Goal: Task Accomplishment & Management: Use online tool/utility

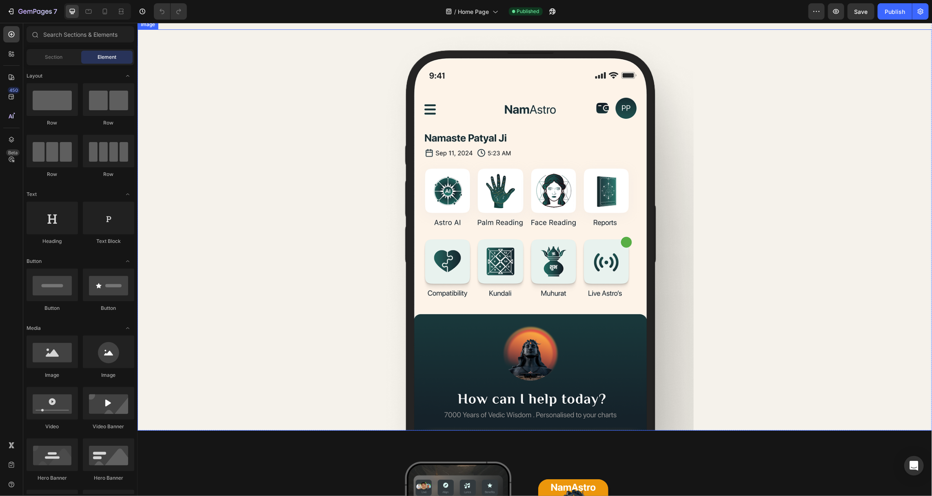
scroll to position [1661, 0]
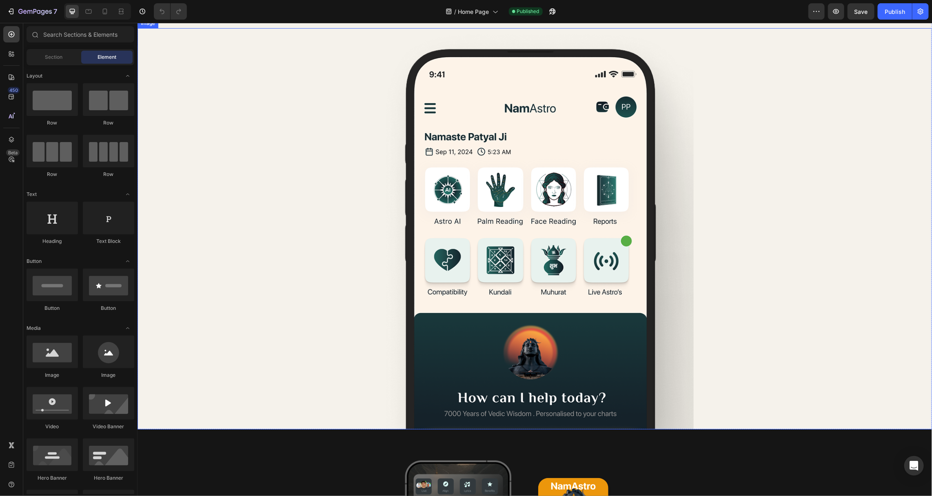
click at [443, 206] on img at bounding box center [534, 228] width 318 height 401
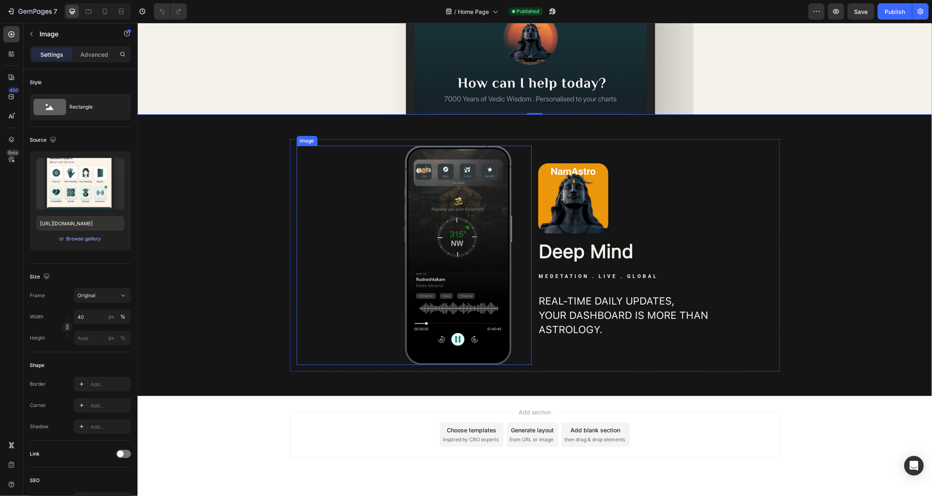
scroll to position [1992, 0]
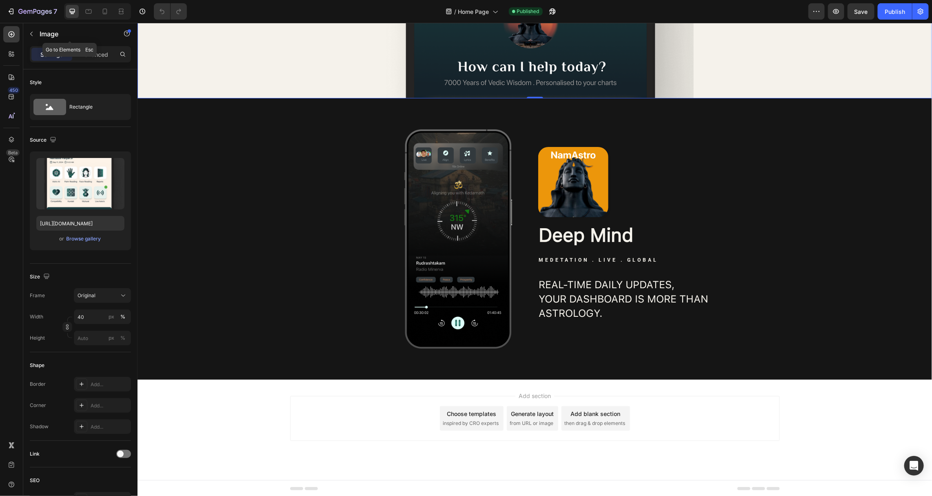
click at [33, 37] on button "button" at bounding box center [31, 33] width 13 height 13
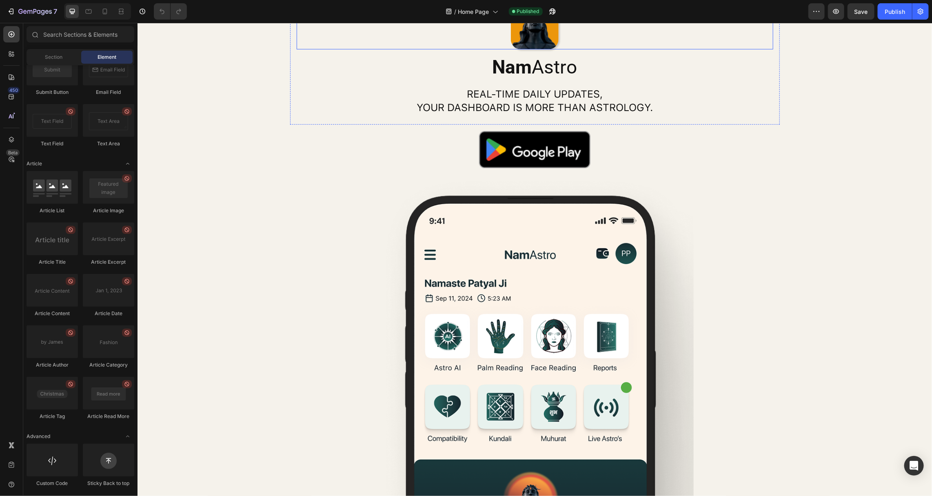
scroll to position [1516, 0]
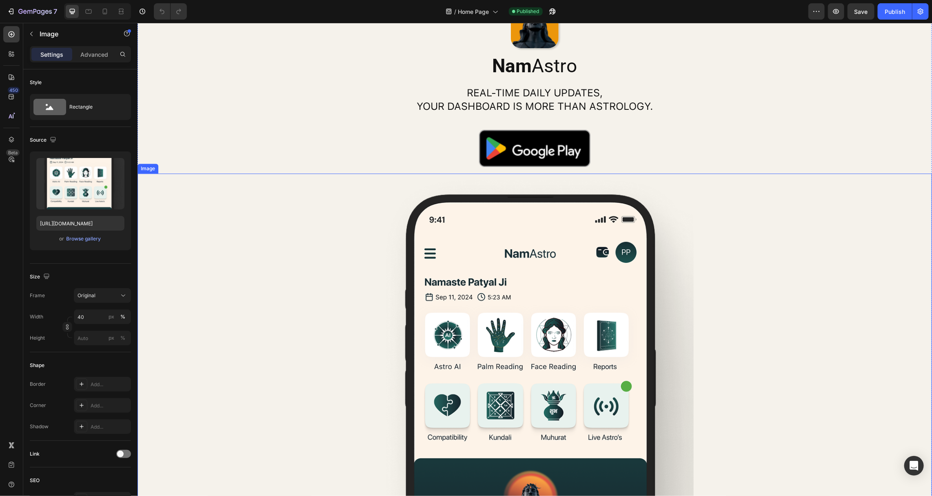
click at [514, 213] on img at bounding box center [534, 373] width 318 height 401
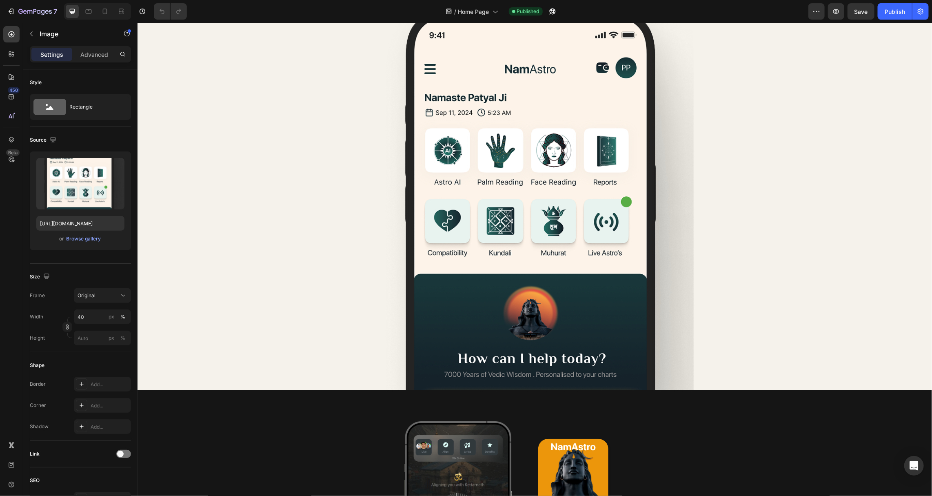
scroll to position [1665, 0]
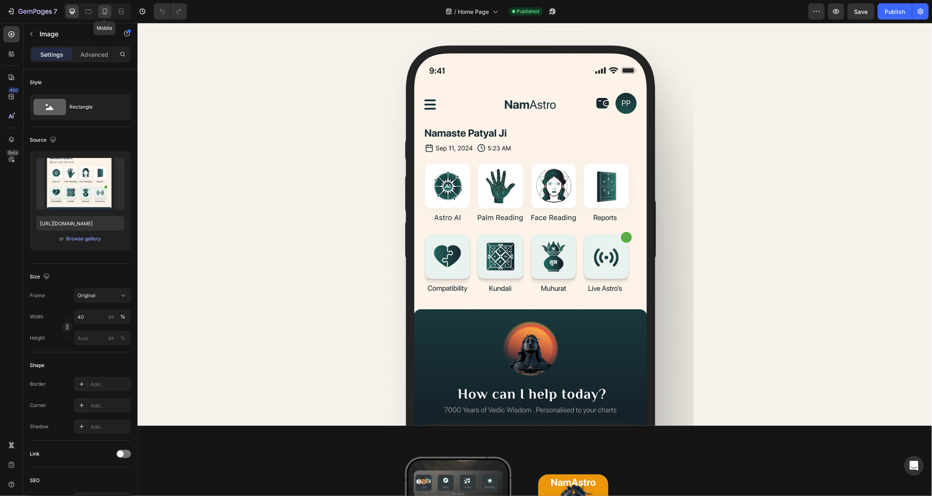
click at [108, 11] on icon at bounding box center [105, 11] width 8 height 8
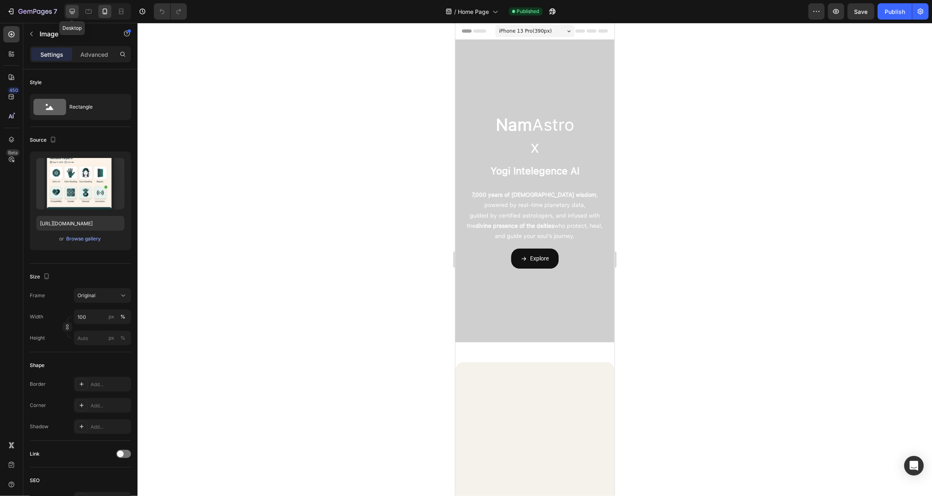
click at [73, 8] on icon at bounding box center [72, 11] width 8 height 8
type input "40"
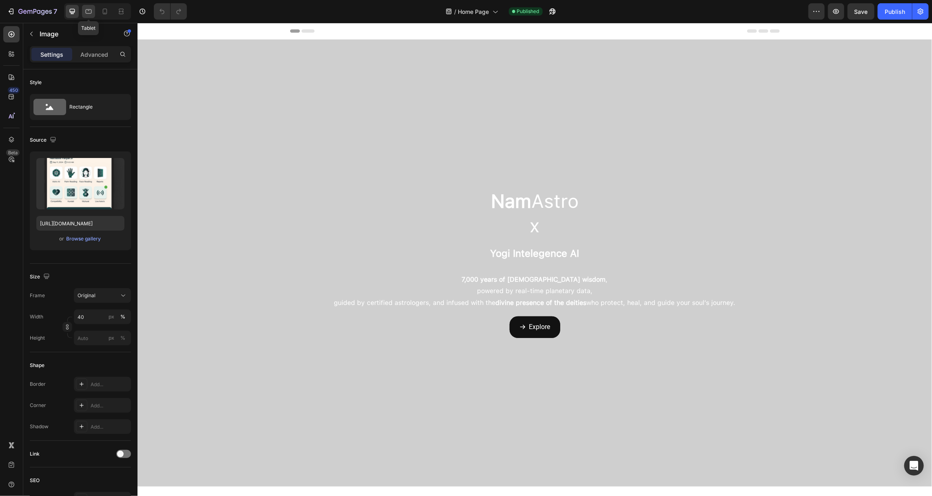
click at [88, 14] on icon at bounding box center [88, 11] width 8 height 8
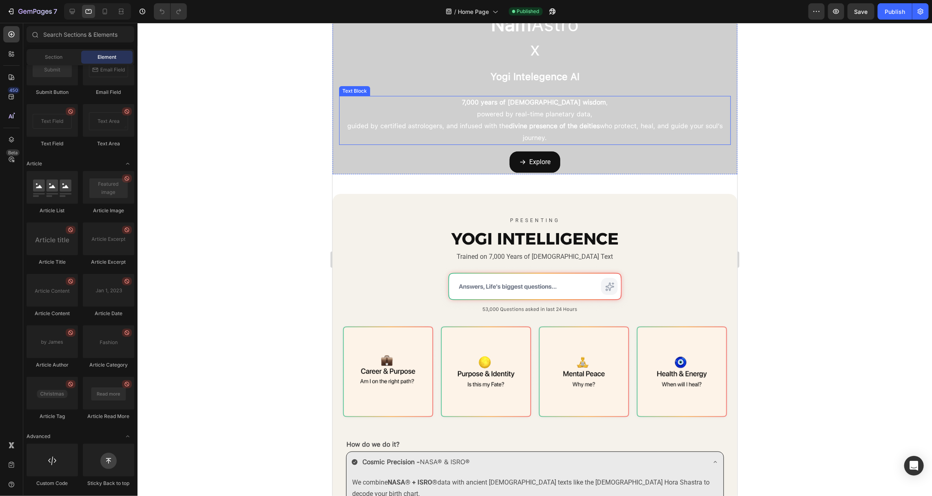
scroll to position [33, 0]
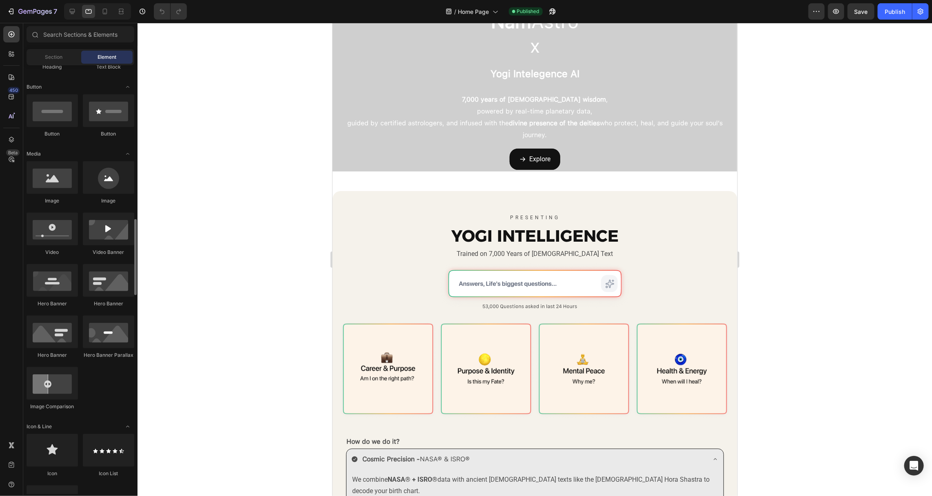
scroll to position [0, 0]
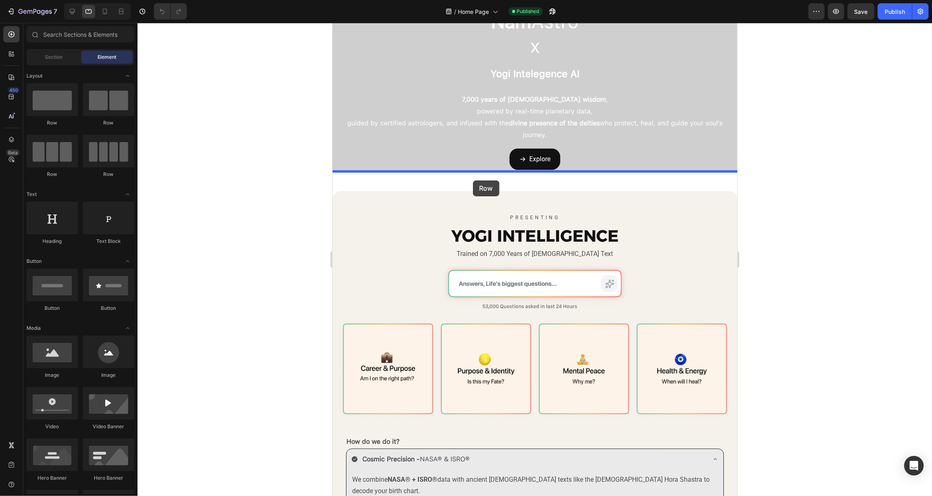
drag, startPoint x: 435, startPoint y: 177, endPoint x: 473, endPoint y: 180, distance: 37.7
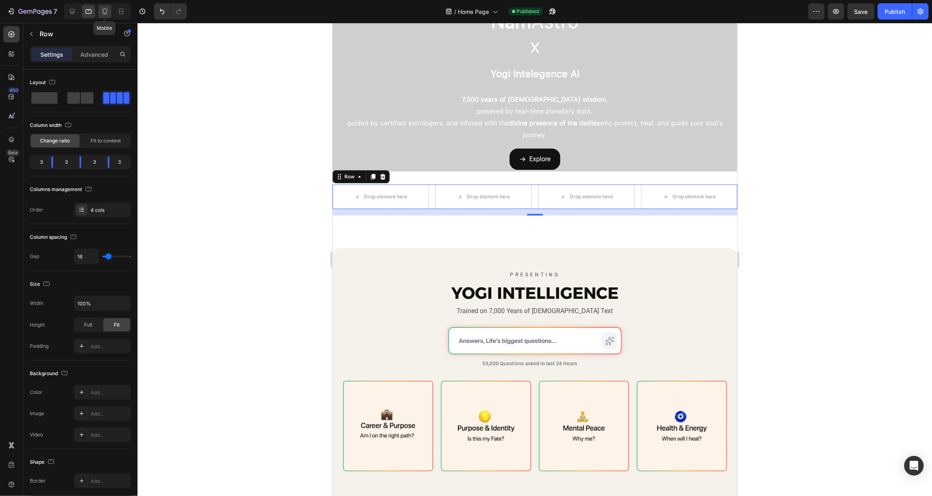
click at [109, 16] on div at bounding box center [104, 11] width 13 height 13
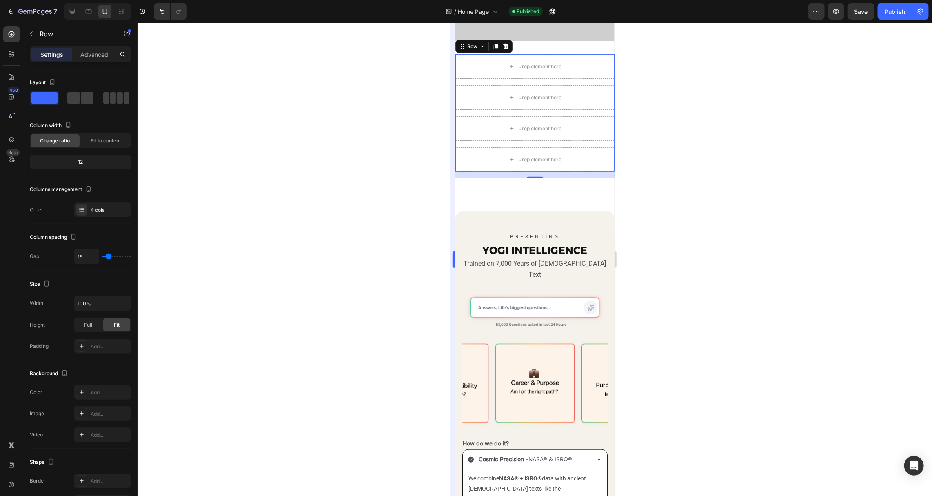
scroll to position [304, 0]
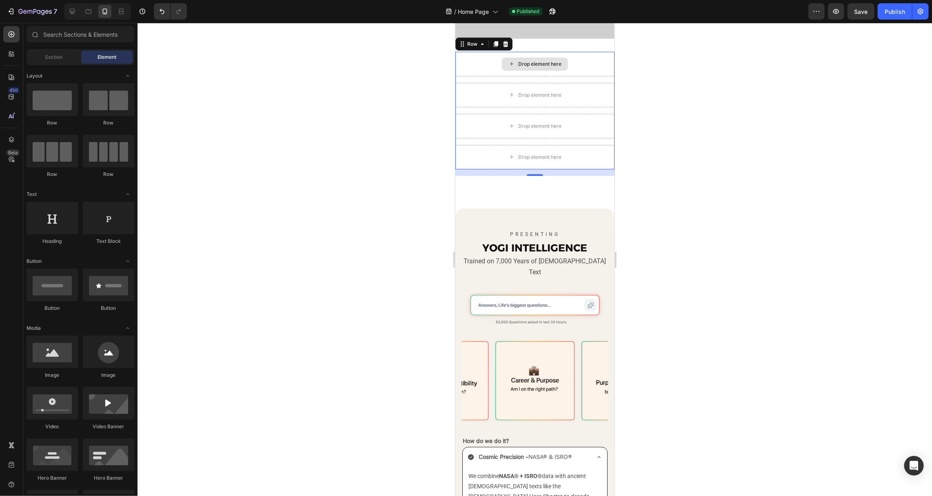
click at [536, 67] on div "Drop element here" at bounding box center [535, 63] width 66 height 13
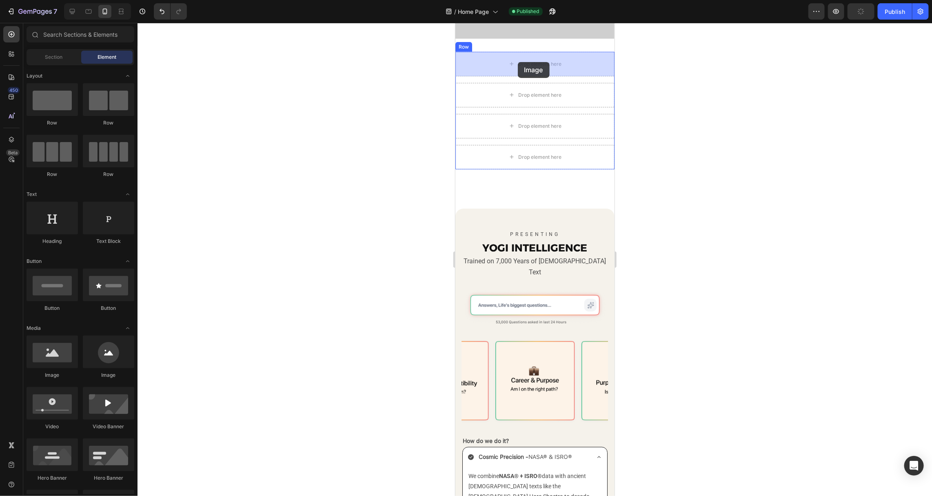
drag, startPoint x: 510, startPoint y: 384, endPoint x: 517, endPoint y: 62, distance: 322.0
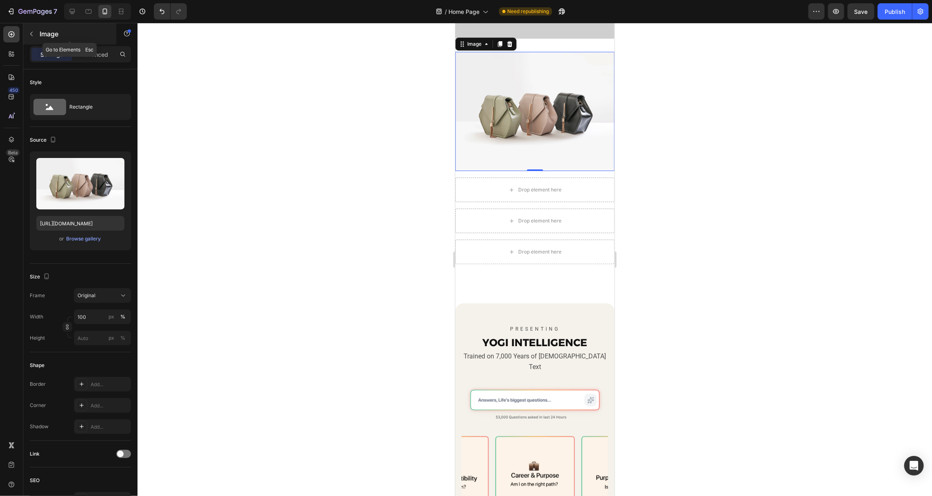
click at [33, 35] on icon "button" at bounding box center [31, 34] width 7 height 7
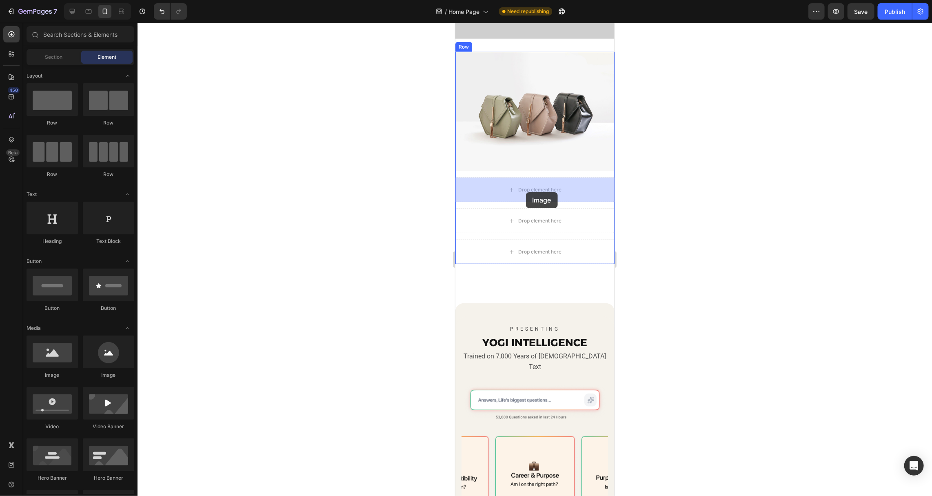
drag, startPoint x: 504, startPoint y: 377, endPoint x: 526, endPoint y: 192, distance: 186.6
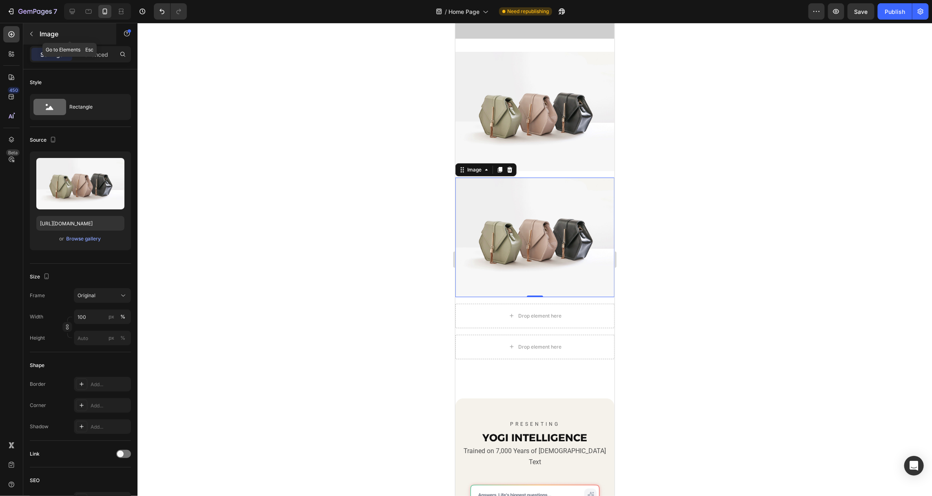
click at [36, 36] on button "button" at bounding box center [31, 33] width 13 height 13
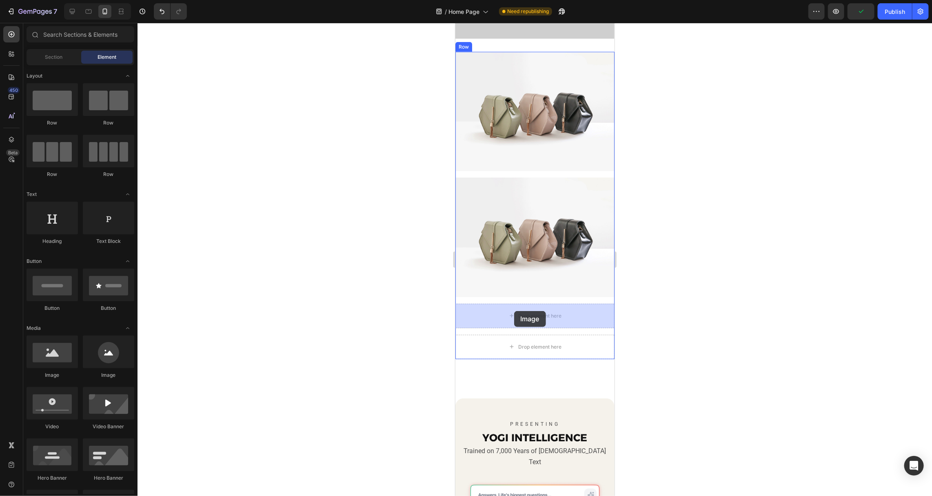
drag, startPoint x: 505, startPoint y: 384, endPoint x: 514, endPoint y: 311, distance: 73.5
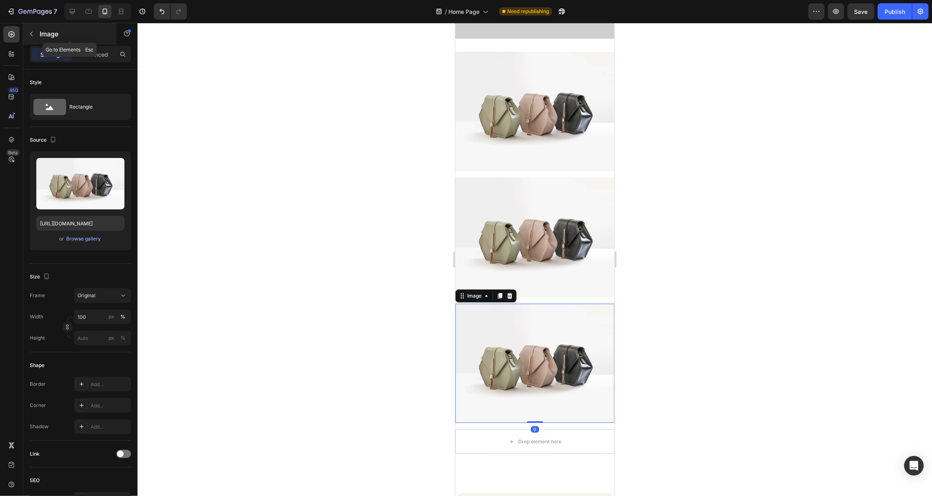
click at [32, 34] on icon "button" at bounding box center [31, 34] width 7 height 7
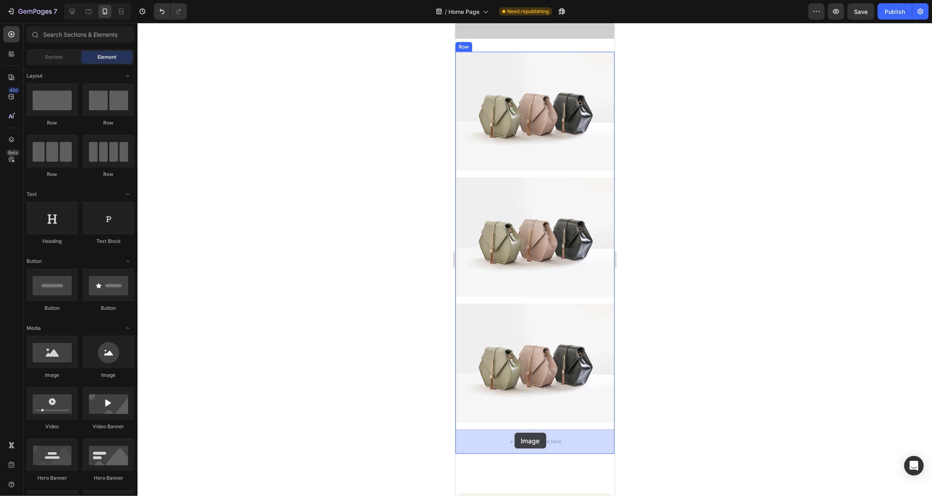
drag, startPoint x: 497, startPoint y: 376, endPoint x: 514, endPoint y: 432, distance: 58.7
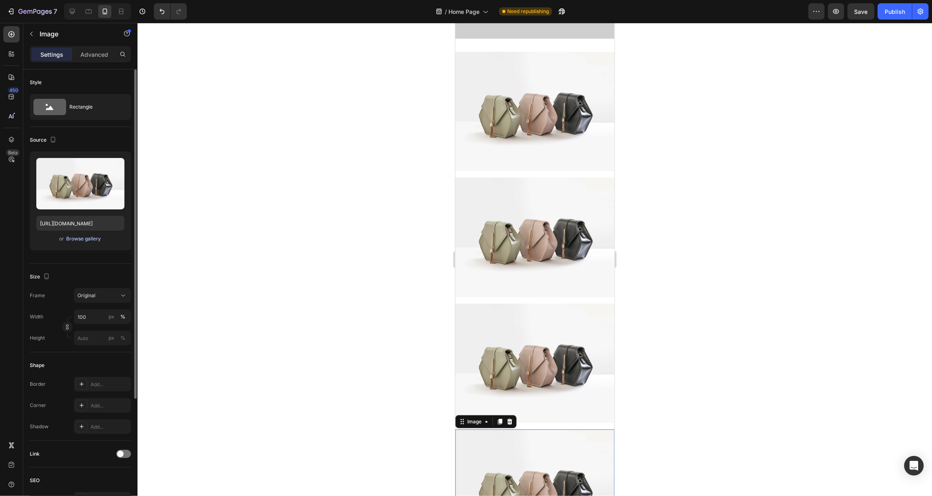
click at [84, 239] on div "Browse gallery" at bounding box center [84, 238] width 35 height 7
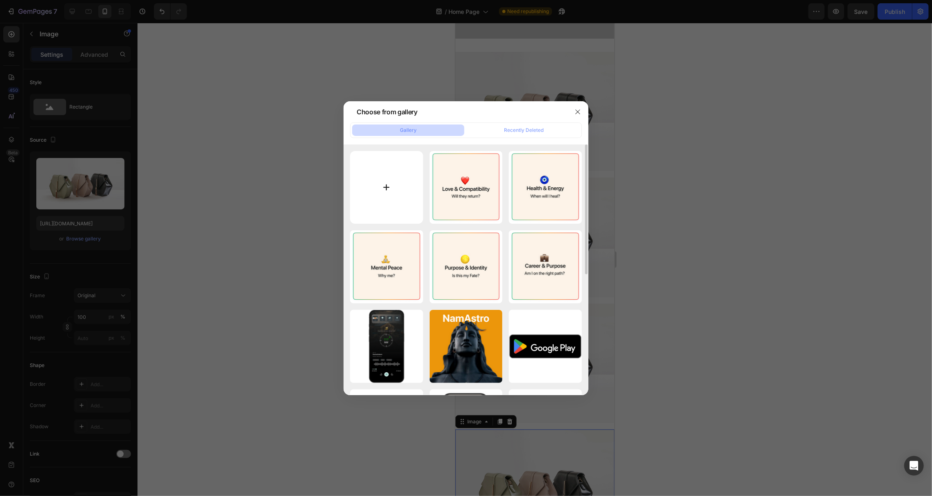
click at [380, 191] on input "file" at bounding box center [386, 187] width 73 height 73
type input "C:\fakepath\1.png"
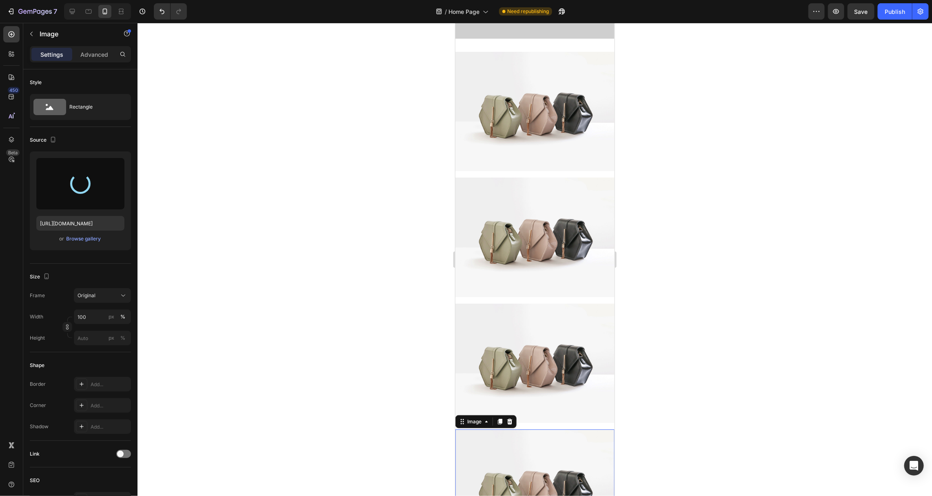
type input "[URL][DOMAIN_NAME]"
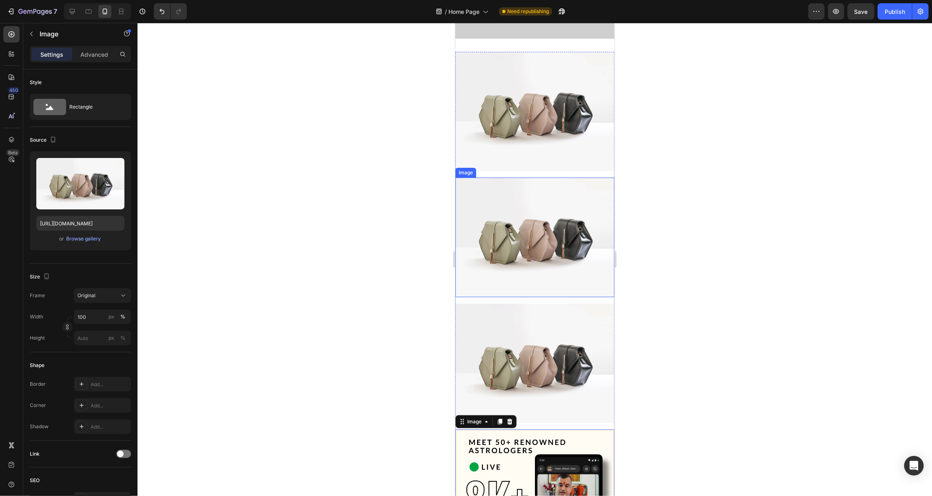
click at [517, 234] on img at bounding box center [534, 237] width 159 height 120
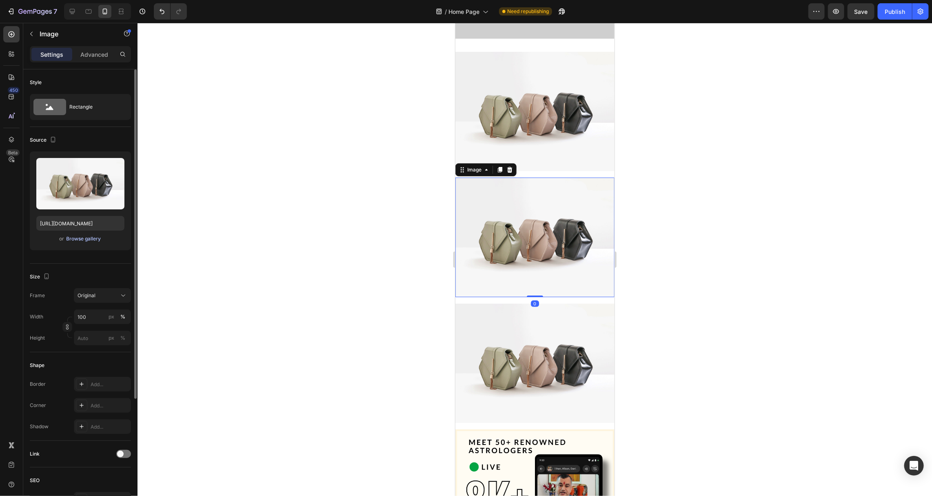
click at [79, 240] on div "Browse gallery" at bounding box center [84, 238] width 35 height 7
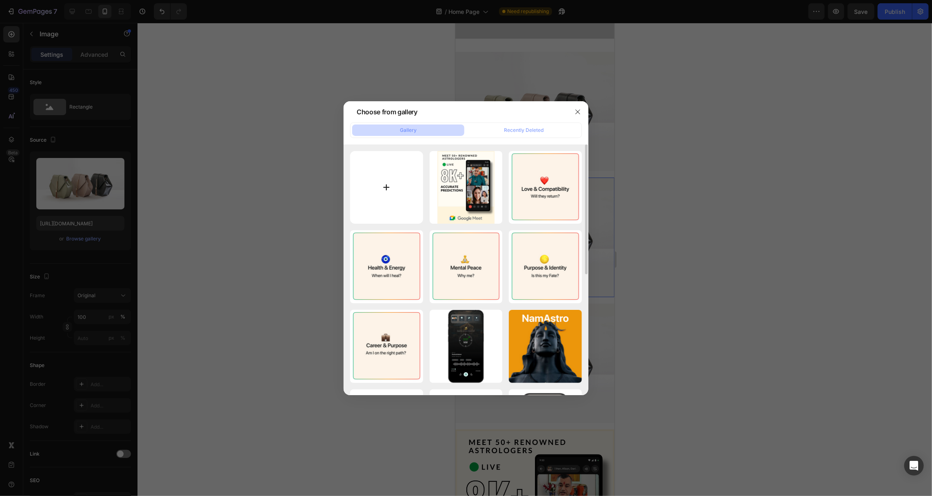
click at [360, 185] on input "file" at bounding box center [386, 187] width 73 height 73
type input "C:\fakepath\2.png"
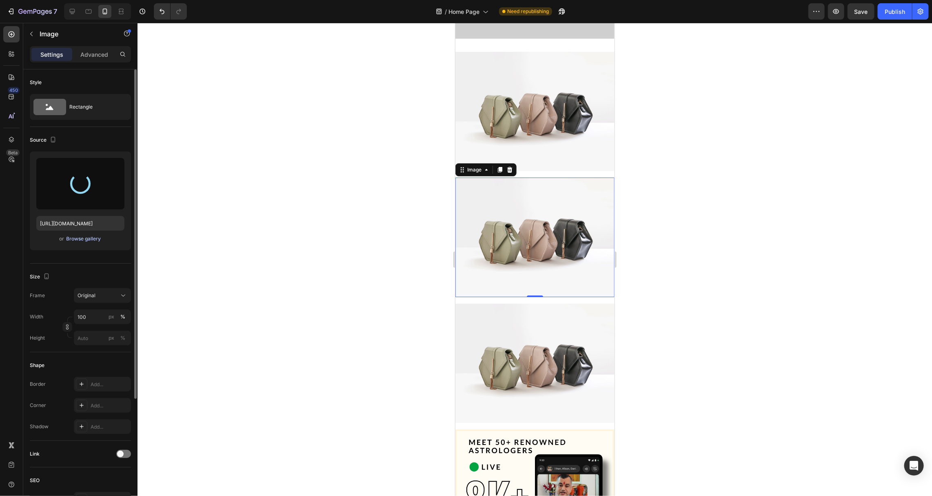
click at [84, 239] on div "Browse gallery" at bounding box center [84, 238] width 35 height 7
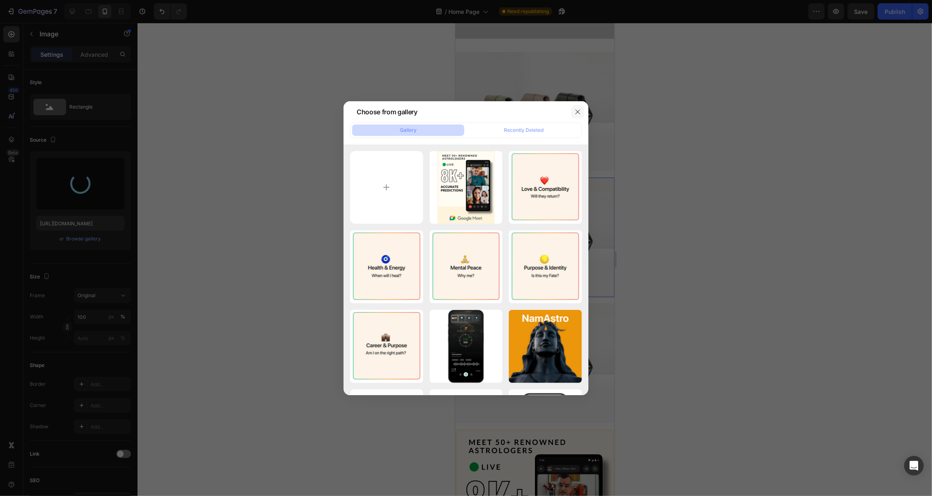
click at [577, 114] on icon "button" at bounding box center [578, 112] width 7 height 7
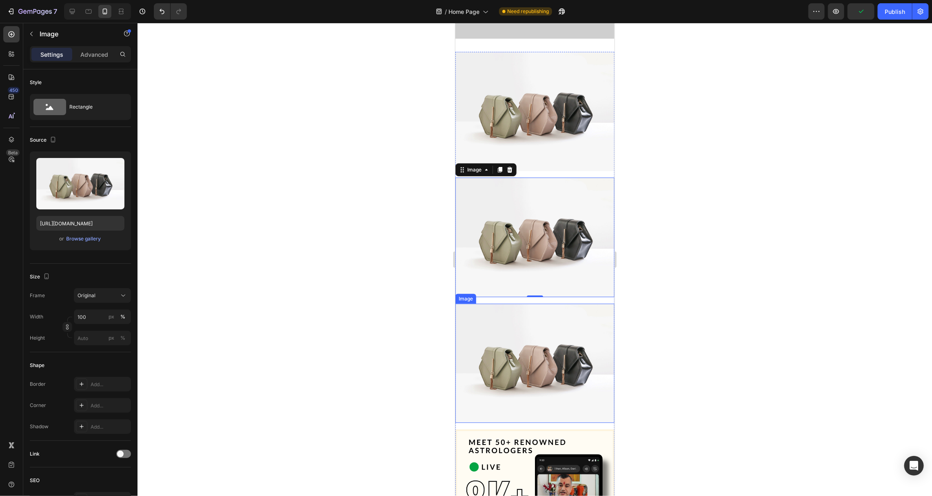
click at [549, 374] on img at bounding box center [534, 363] width 159 height 120
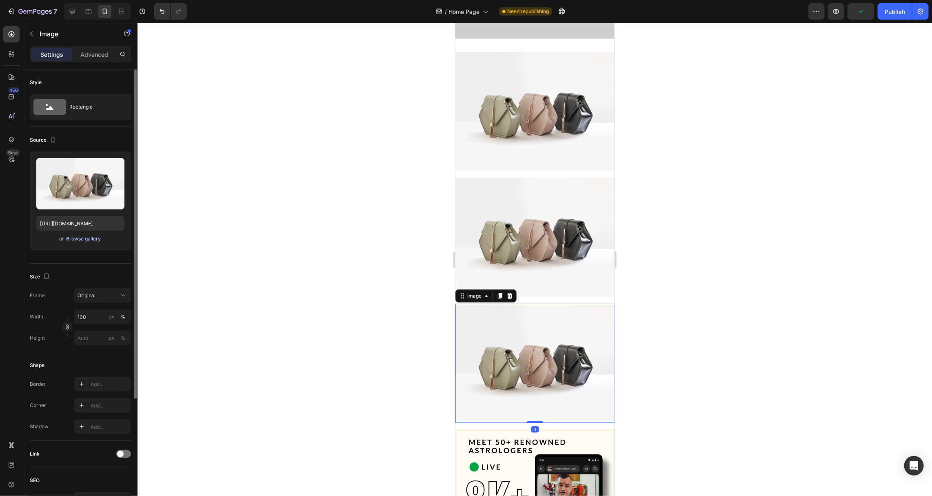
click at [88, 235] on div "Browse gallery" at bounding box center [84, 238] width 35 height 7
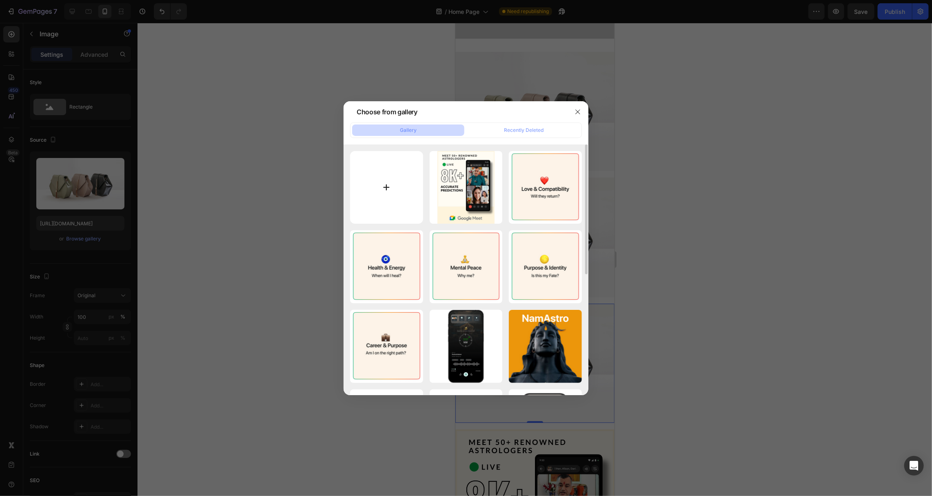
click at [399, 185] on input "file" at bounding box center [386, 187] width 73 height 73
type input "C:\fakepath\4.png"
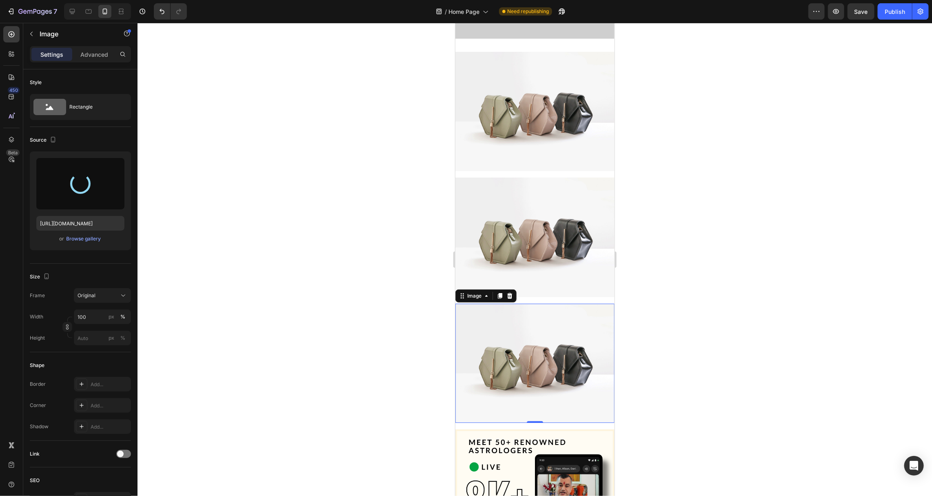
type input "[URL][DOMAIN_NAME]"
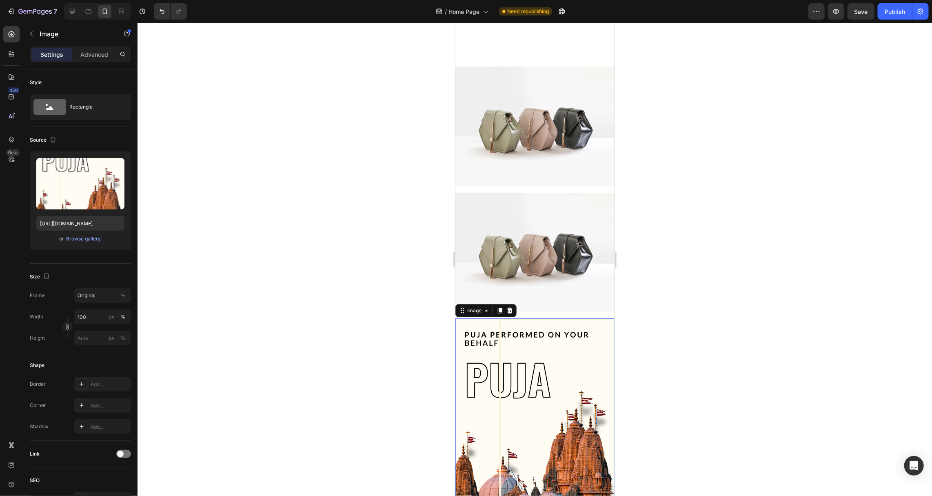
scroll to position [280, 0]
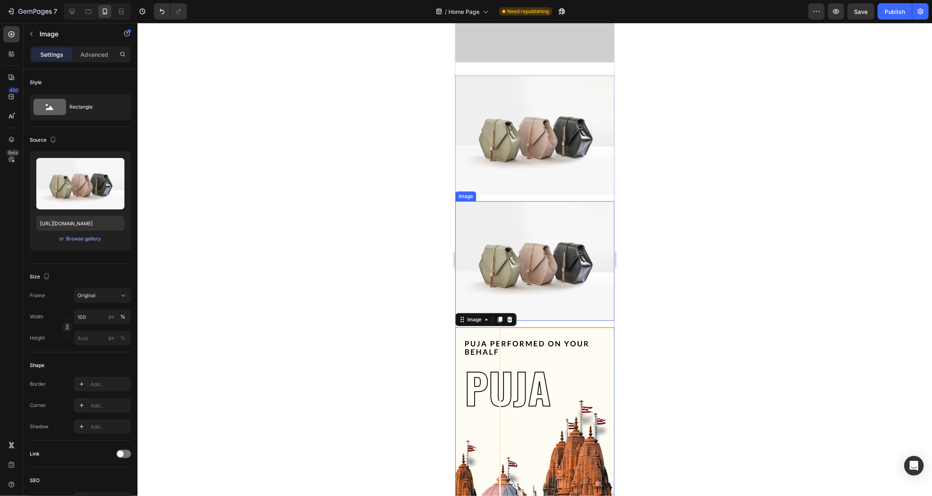
click at [514, 284] on img at bounding box center [534, 261] width 159 height 120
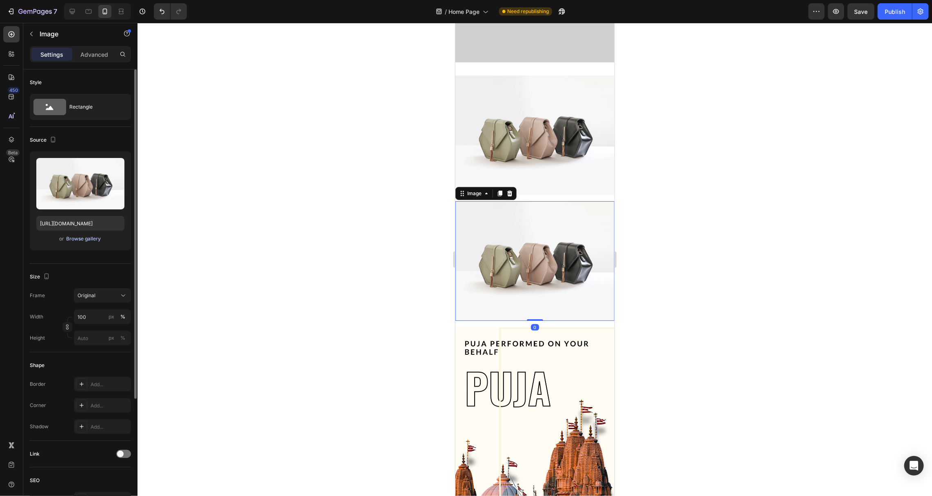
click at [87, 241] on div "Browse gallery" at bounding box center [84, 238] width 35 height 7
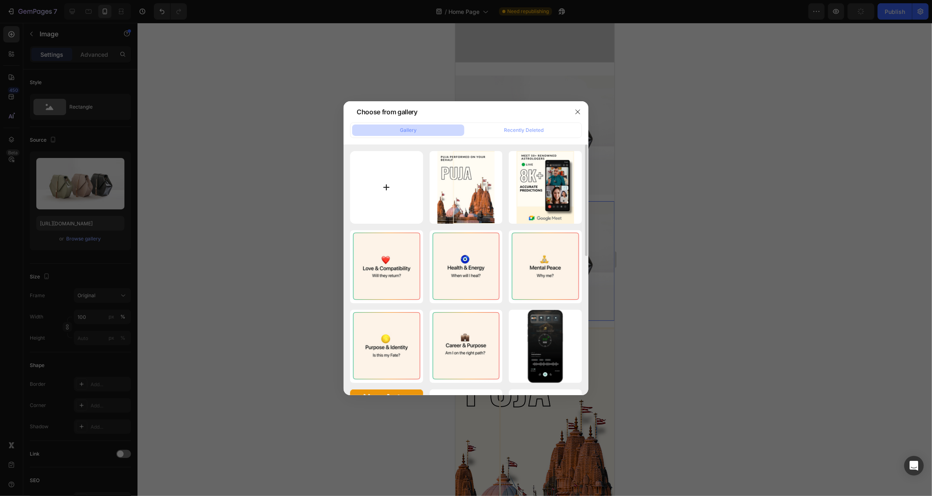
click at [391, 196] on input "file" at bounding box center [386, 187] width 73 height 73
type input "C:\fakepath\3.png"
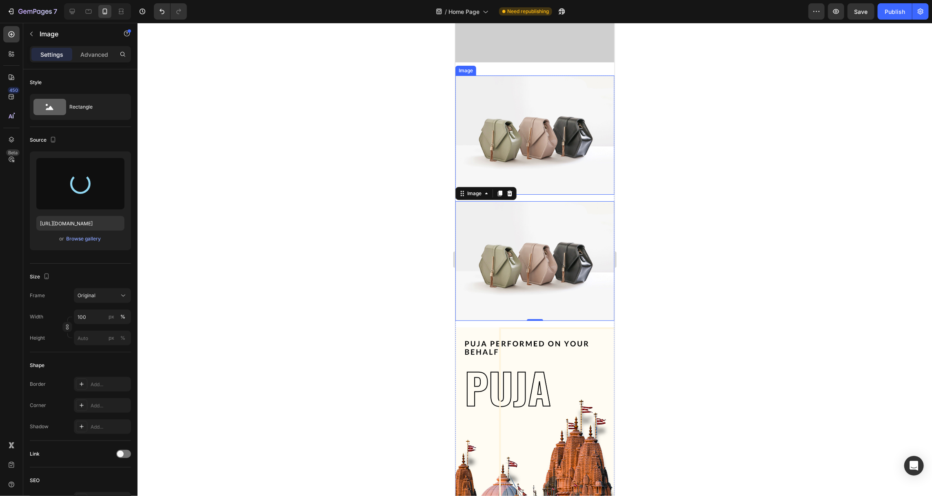
type input "[URL][DOMAIN_NAME]"
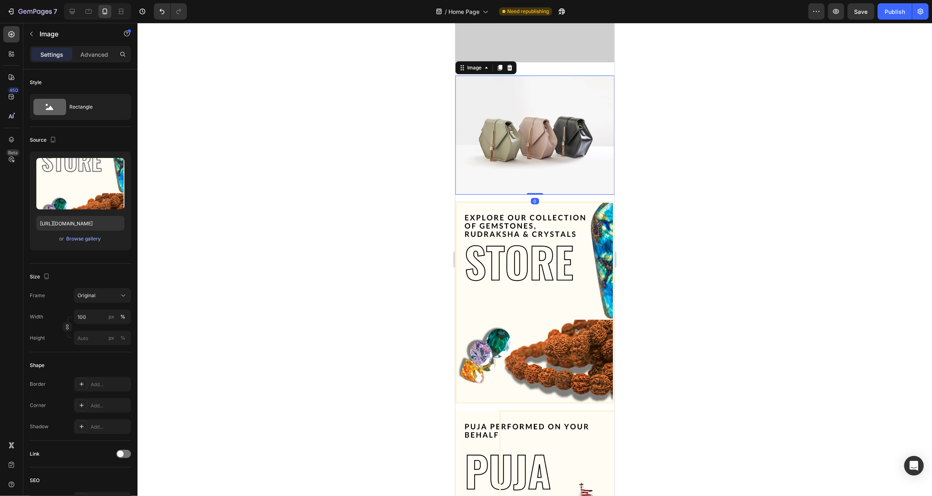
click at [560, 138] on img at bounding box center [534, 135] width 159 height 120
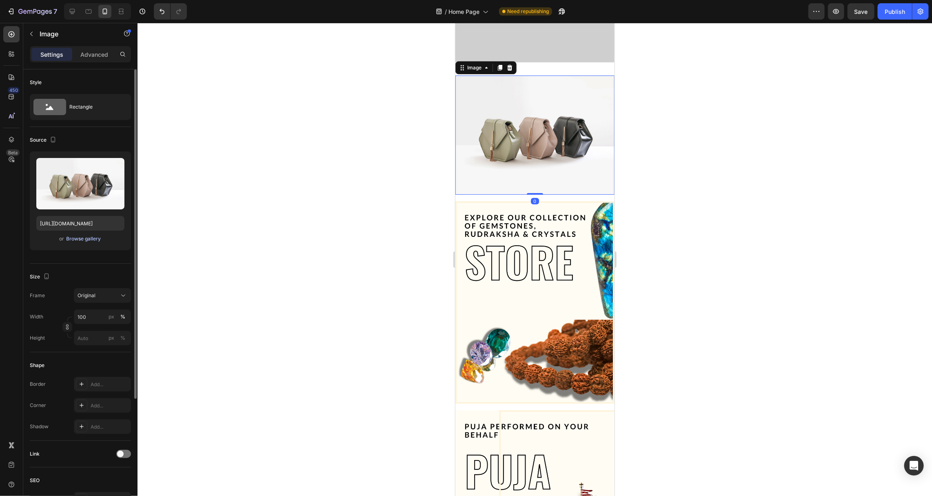
click at [91, 242] on div "Browse gallery" at bounding box center [84, 238] width 35 height 7
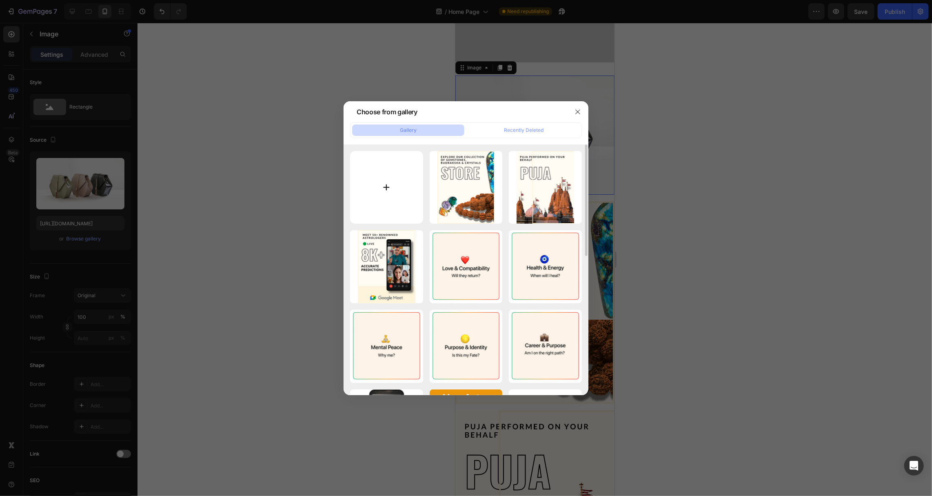
click at [389, 190] on input "file" at bounding box center [386, 187] width 73 height 73
type input "C:\fakepath\5.png"
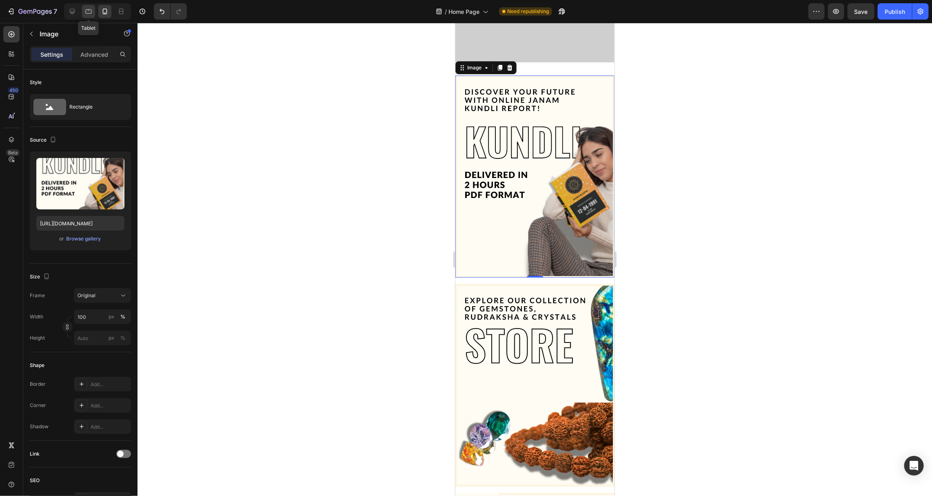
click at [93, 9] on div at bounding box center [88, 11] width 13 height 13
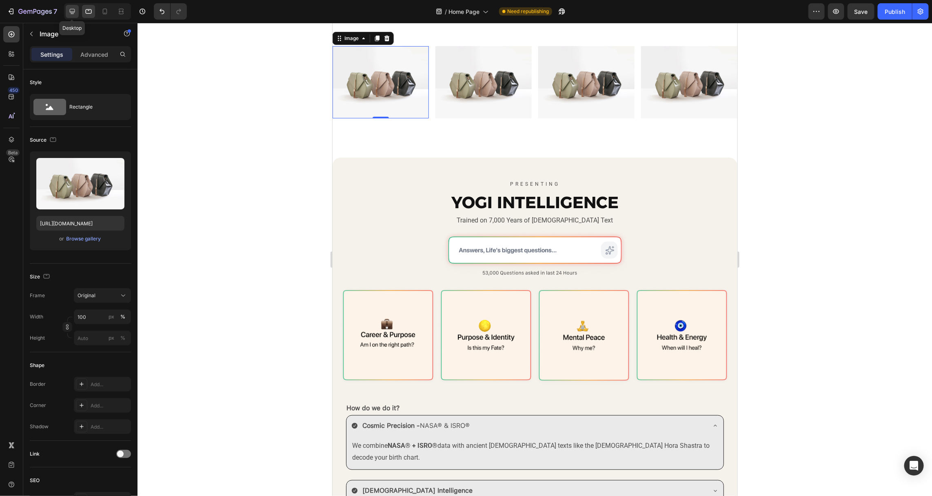
click at [71, 14] on icon at bounding box center [72, 11] width 8 height 8
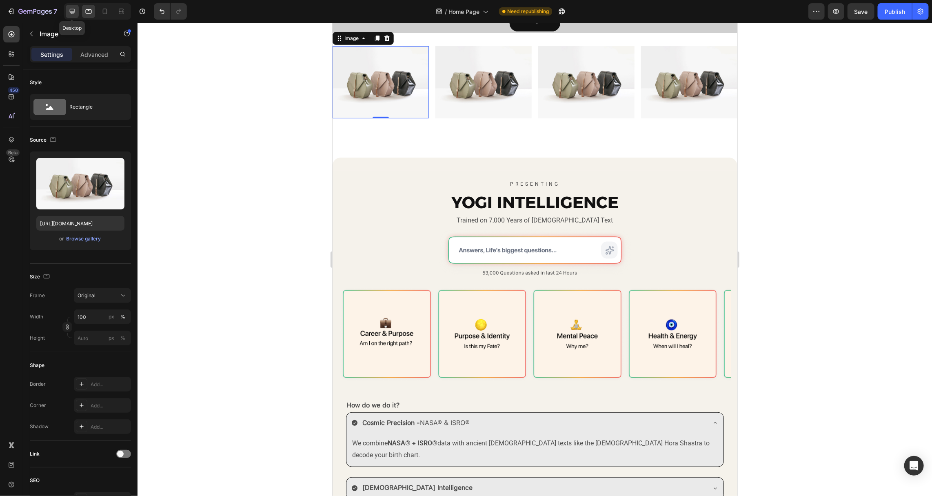
scroll to position [165, 0]
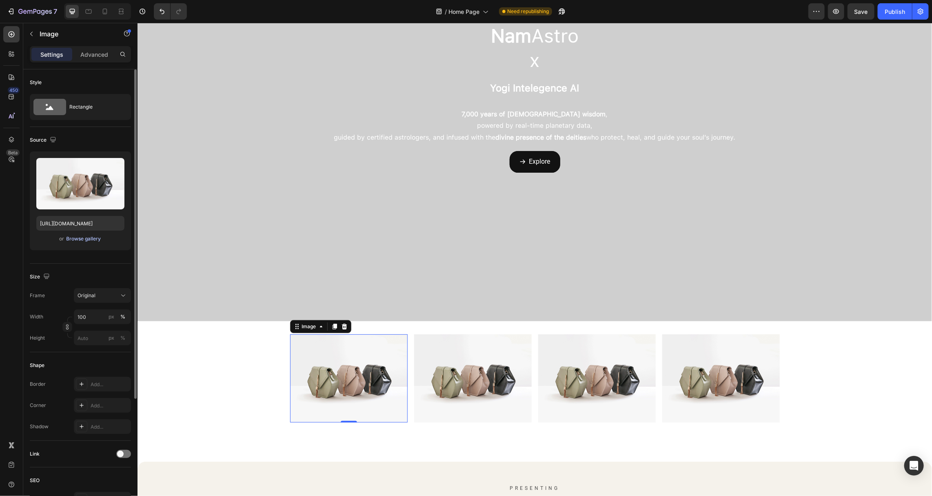
click at [89, 239] on div "Browse gallery" at bounding box center [84, 238] width 35 height 7
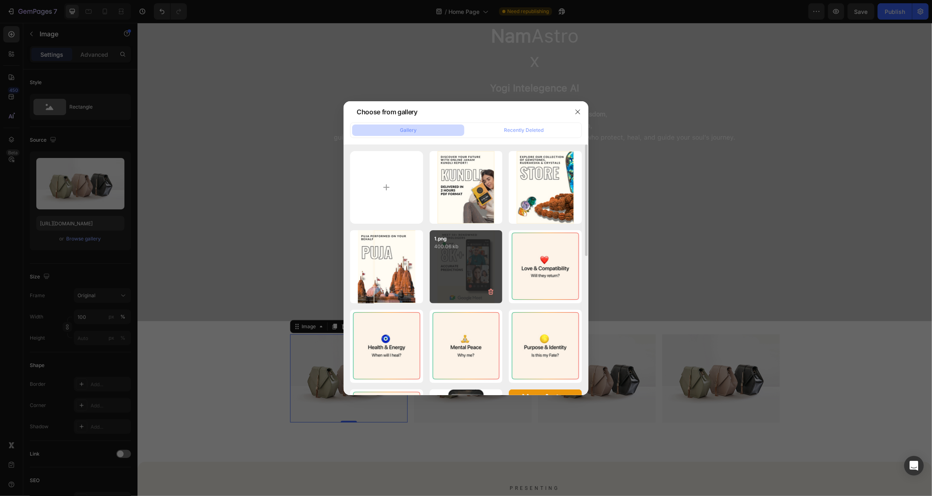
click at [470, 272] on div "1.png 400.06 kb" at bounding box center [466, 266] width 73 height 73
type input "[URL][DOMAIN_NAME]"
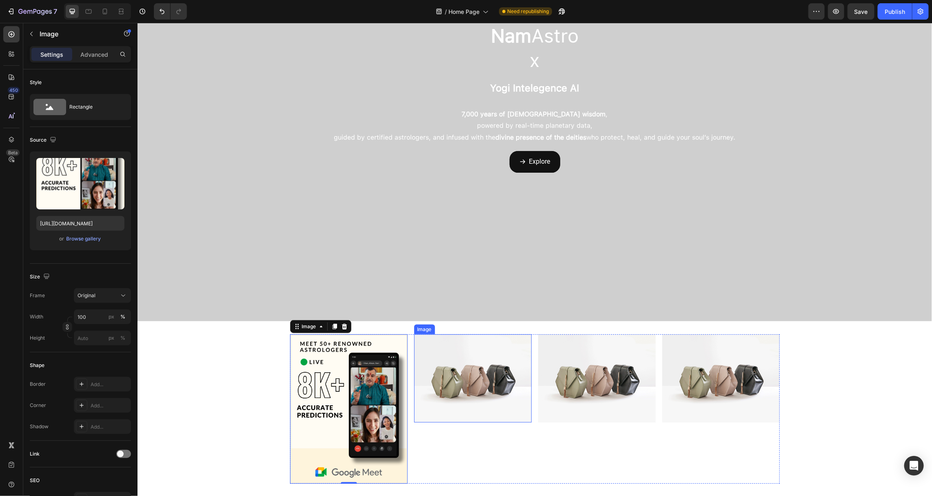
click at [477, 374] on img at bounding box center [473, 378] width 118 height 88
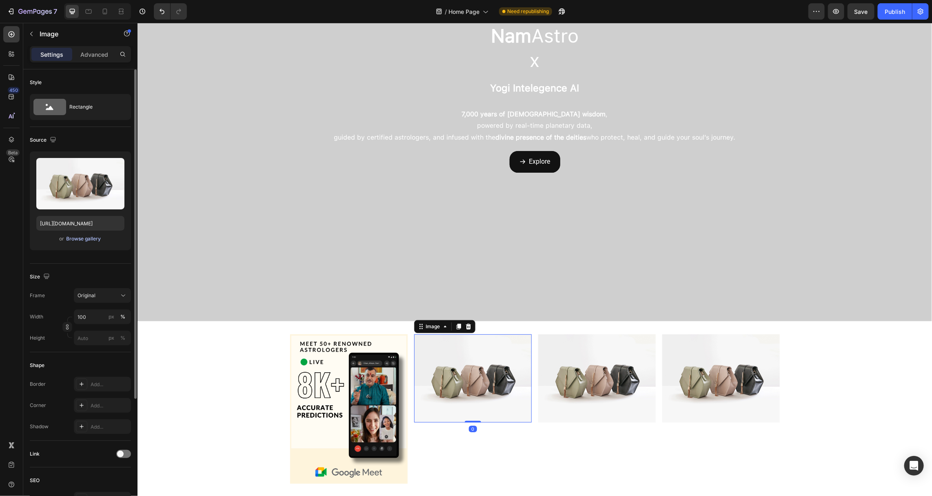
click at [93, 238] on div "Browse gallery" at bounding box center [84, 238] width 35 height 7
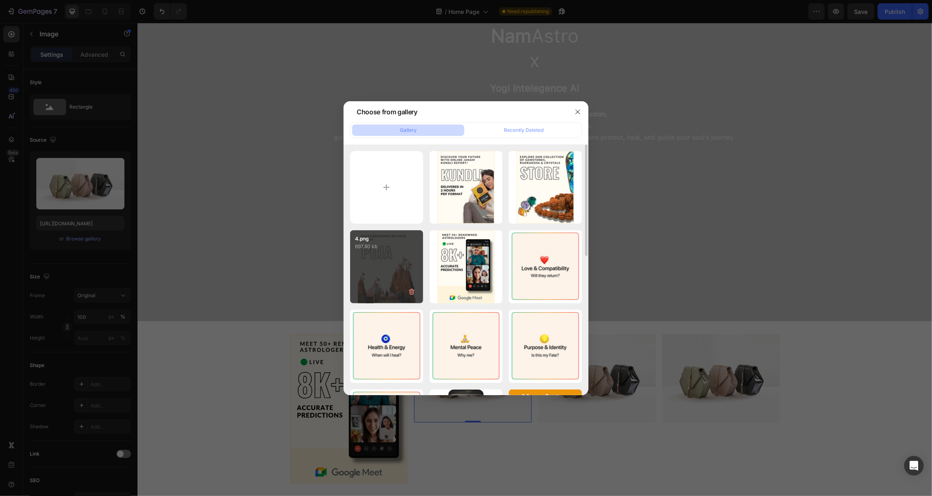
click at [400, 276] on div "4.png 697.80 kb" at bounding box center [386, 266] width 73 height 73
type input "[URL][DOMAIN_NAME]"
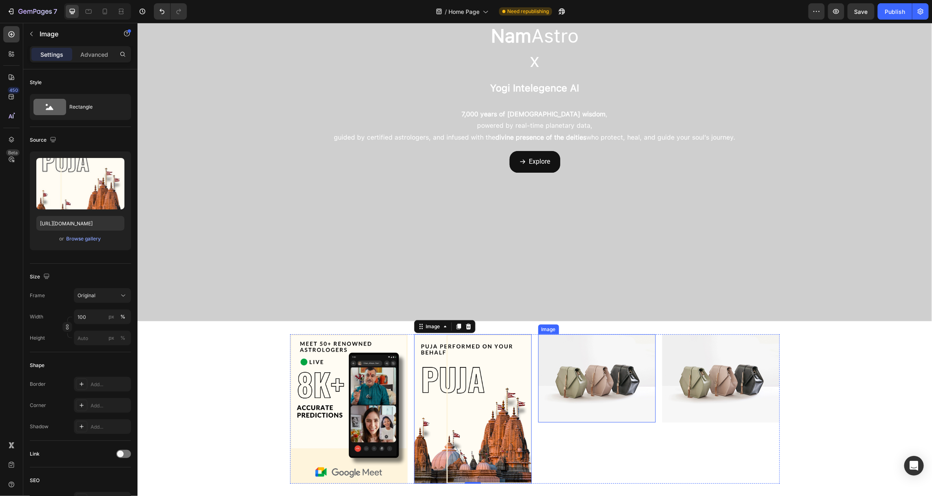
click at [589, 400] on img at bounding box center [597, 378] width 118 height 88
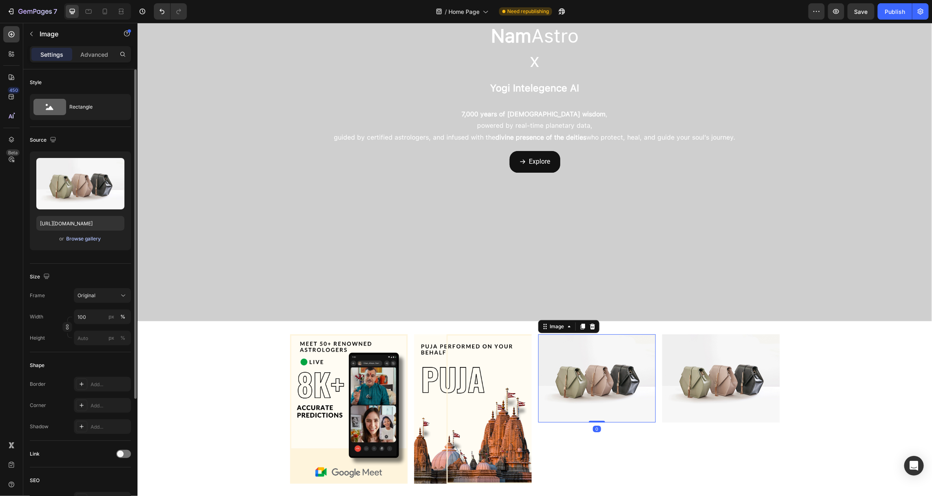
click at [79, 241] on div "Browse gallery" at bounding box center [84, 238] width 35 height 7
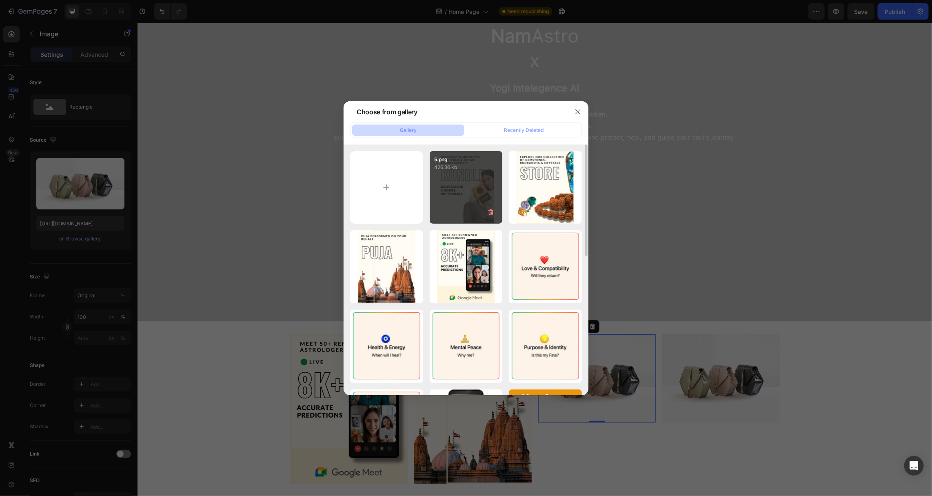
click at [450, 208] on div "5.png 426.36 kb" at bounding box center [466, 187] width 73 height 73
type input "[URL][DOMAIN_NAME]"
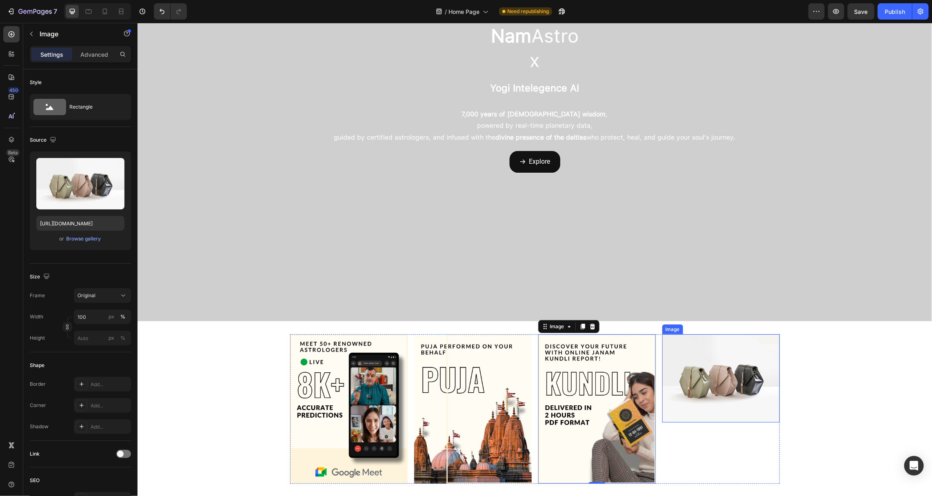
click at [687, 386] on img at bounding box center [721, 378] width 118 height 88
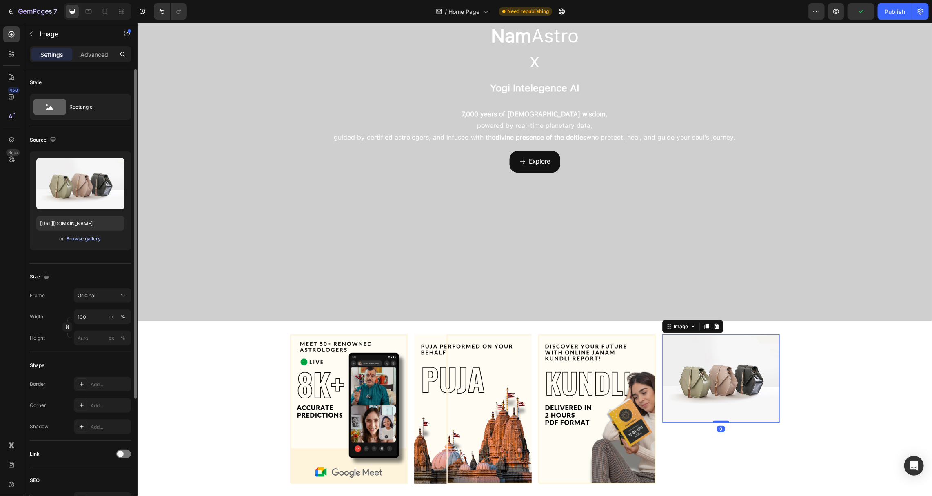
click at [93, 240] on div "Browse gallery" at bounding box center [84, 238] width 35 height 7
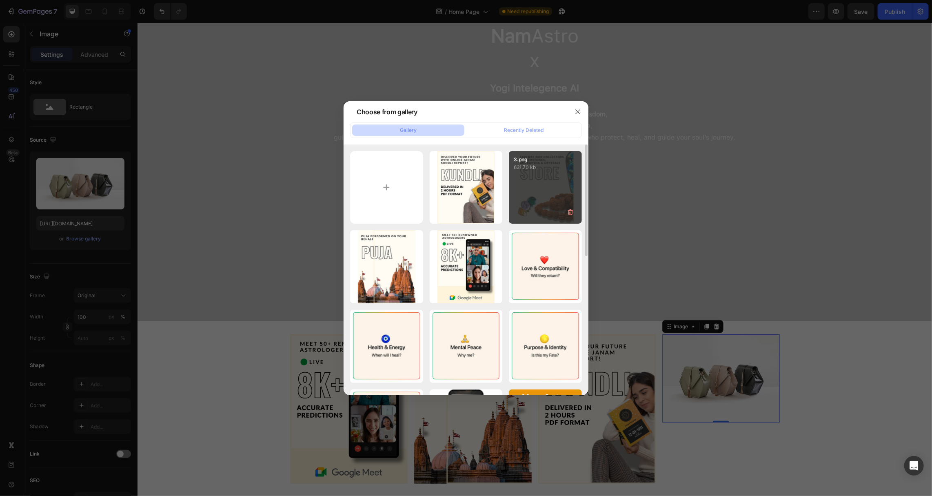
click at [526, 195] on div "3.png 631.70 kb" at bounding box center [545, 187] width 73 height 73
type input "[URL][DOMAIN_NAME]"
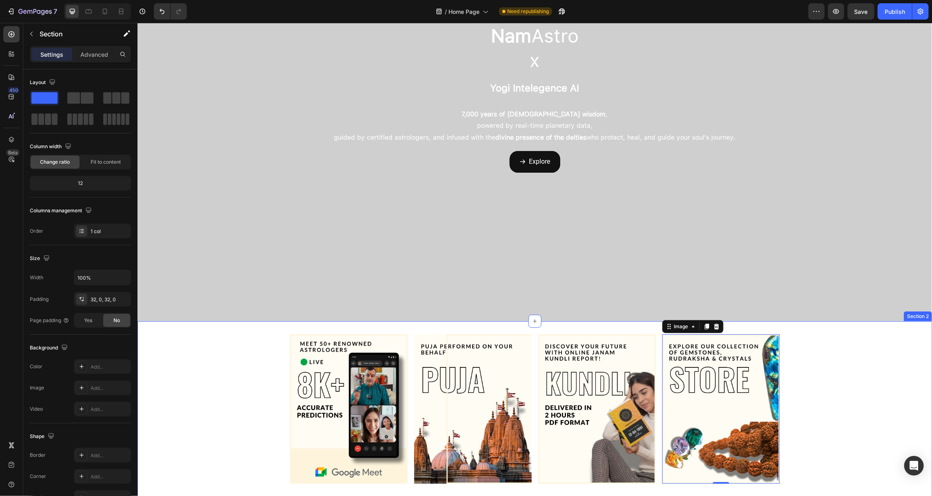
click at [868, 402] on div "Image Image Image Image 0 Row" at bounding box center [534, 412] width 795 height 156
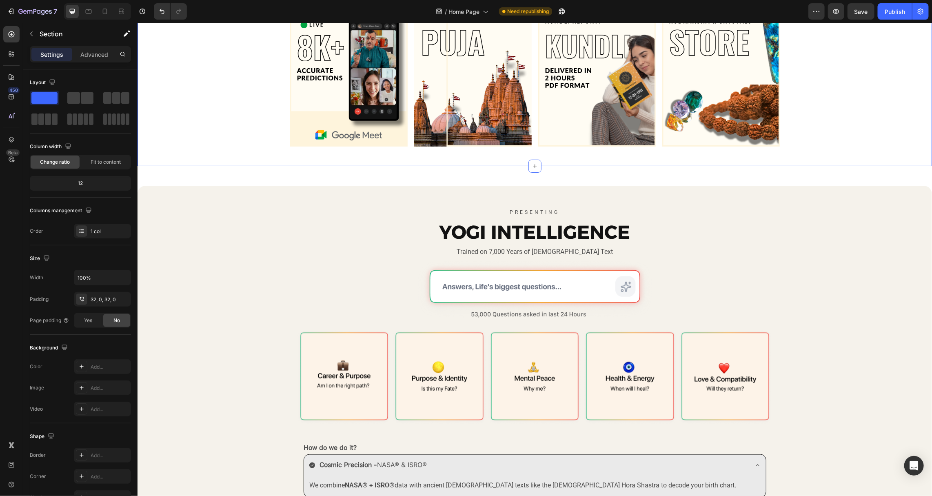
scroll to position [503, 0]
click at [808, 260] on div "PRESENTING Text Block YOGI INTELLIGENCE Heading Trained on 7,000 Years of Vedic…" at bounding box center [534, 406] width 795 height 417
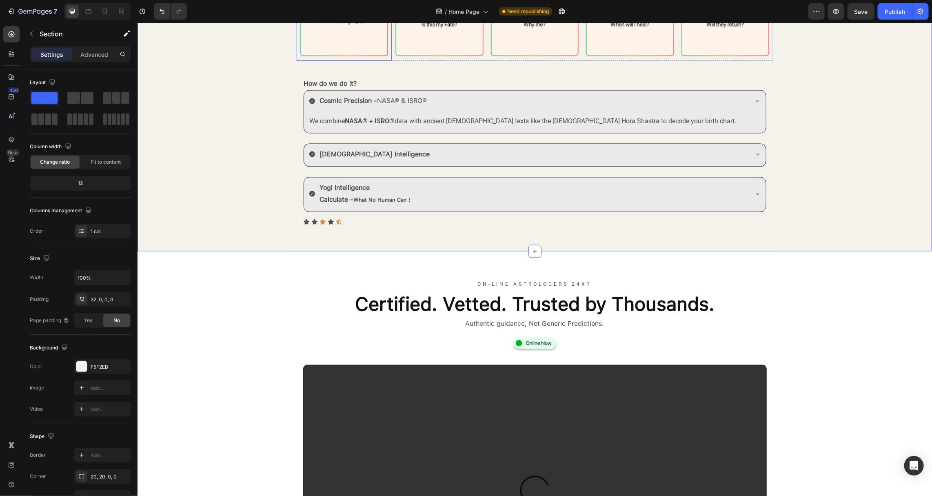
scroll to position [868, 0]
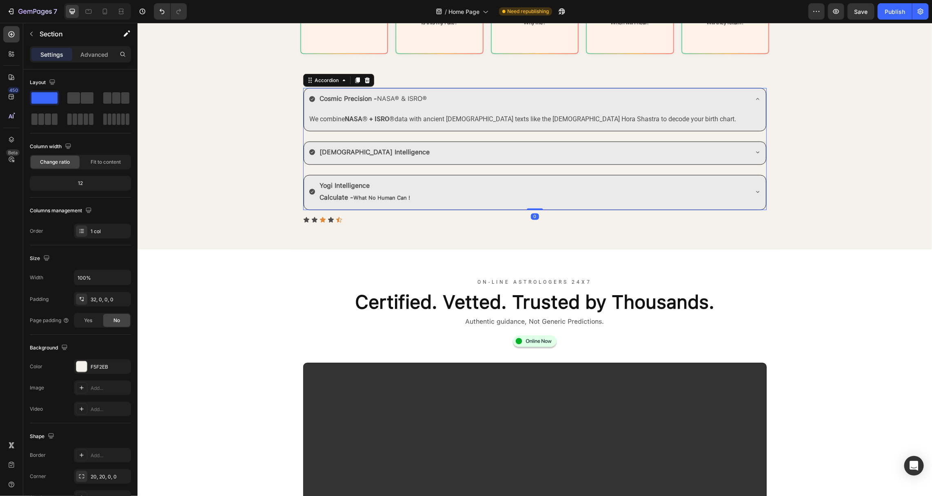
click at [383, 107] on div "Cosmic Precision - NASA® & ISRO®" at bounding box center [535, 99] width 462 height 22
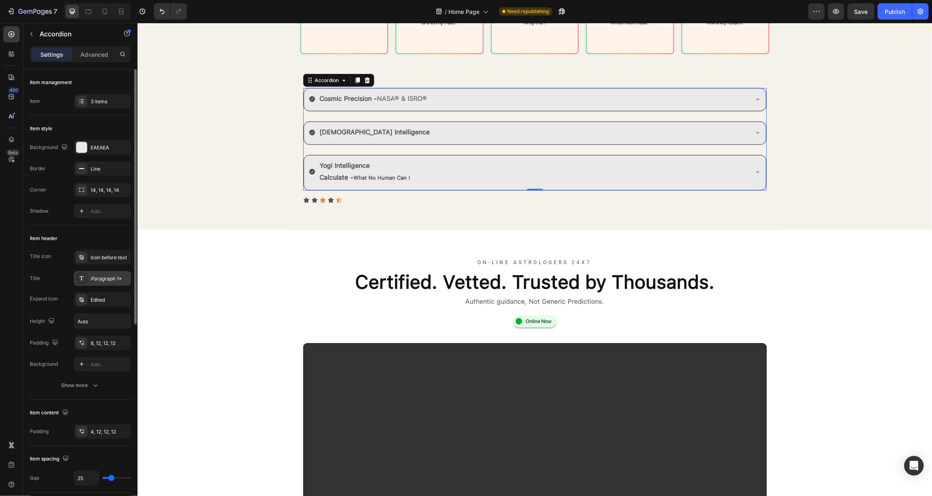
click at [116, 282] on div "Paragraph 1*" at bounding box center [102, 278] width 57 height 15
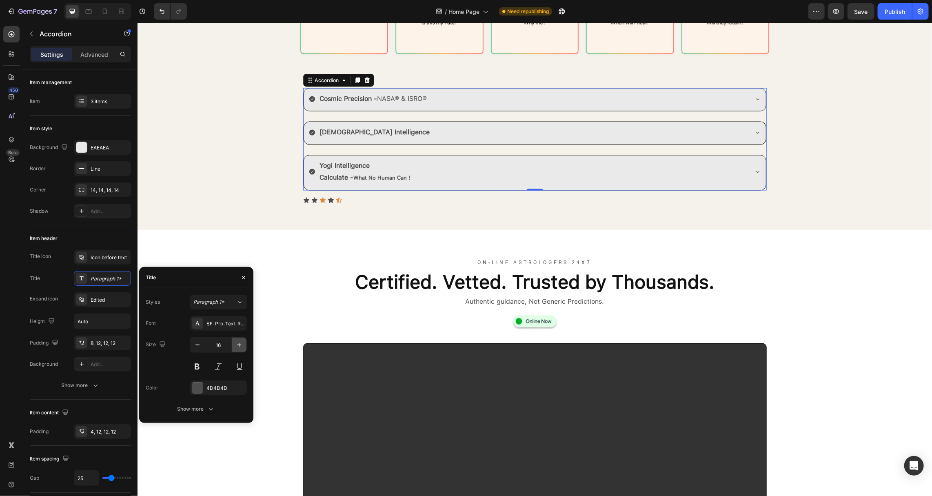
click at [240, 349] on button "button" at bounding box center [239, 344] width 15 height 15
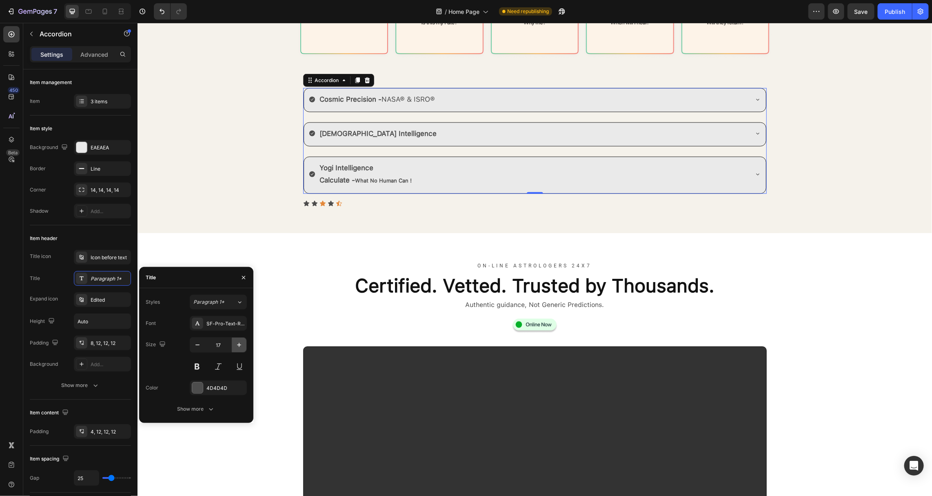
click at [240, 349] on button "button" at bounding box center [239, 344] width 15 height 15
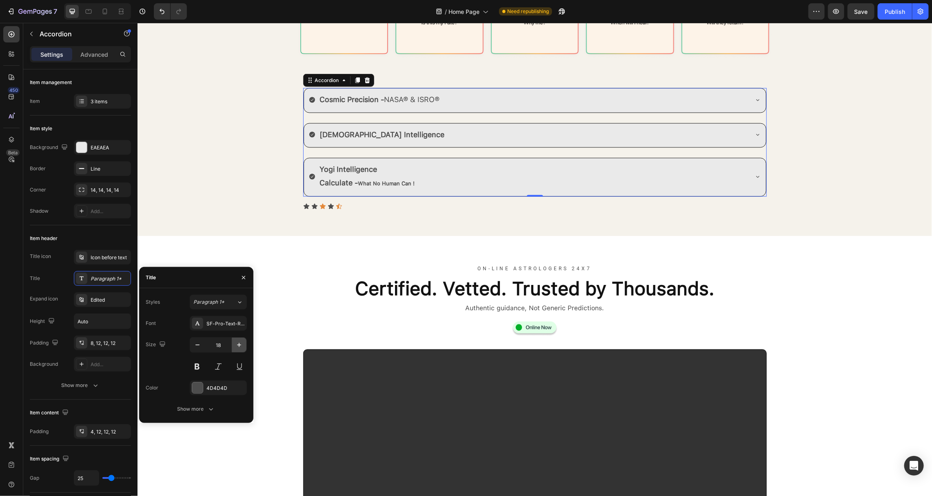
click at [240, 349] on button "button" at bounding box center [239, 344] width 15 height 15
type input "19"
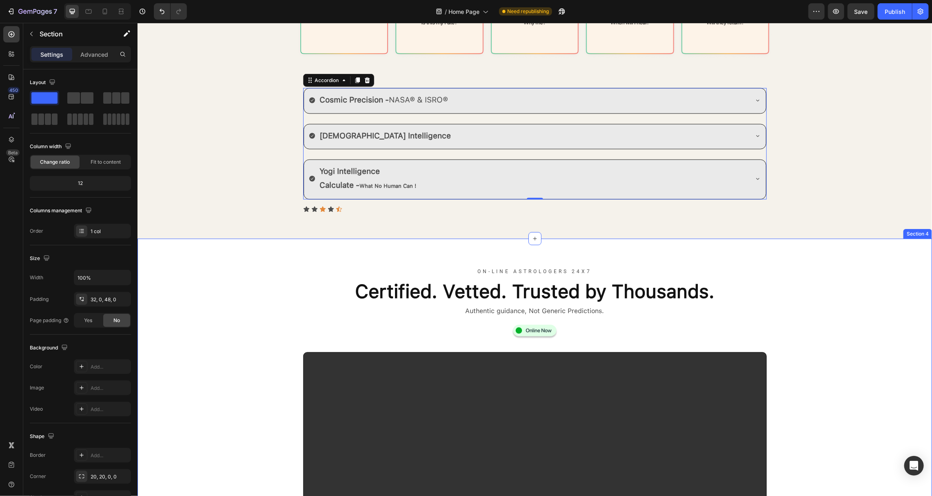
click at [258, 311] on div "ON-Line Astrologers 24x7 Text Block Certified. Vetted. Trusted by Thousands. He…" at bounding box center [534, 472] width 795 height 442
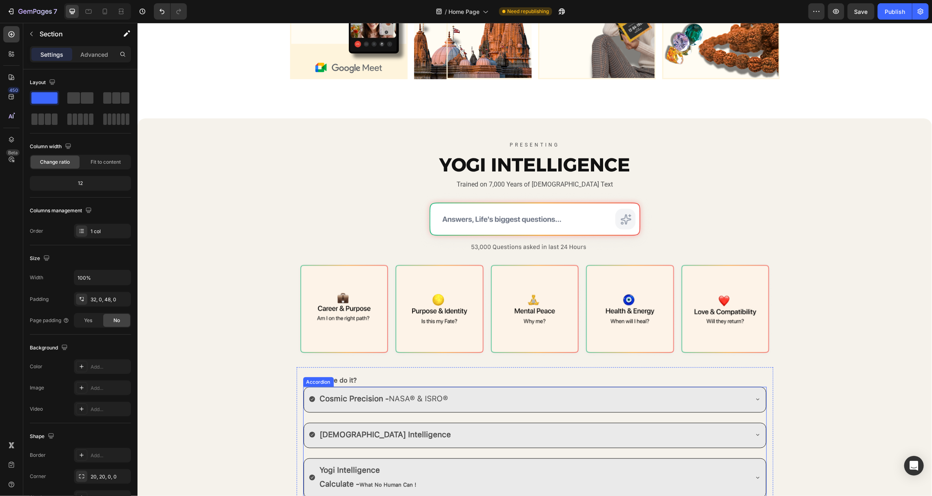
scroll to position [573, 0]
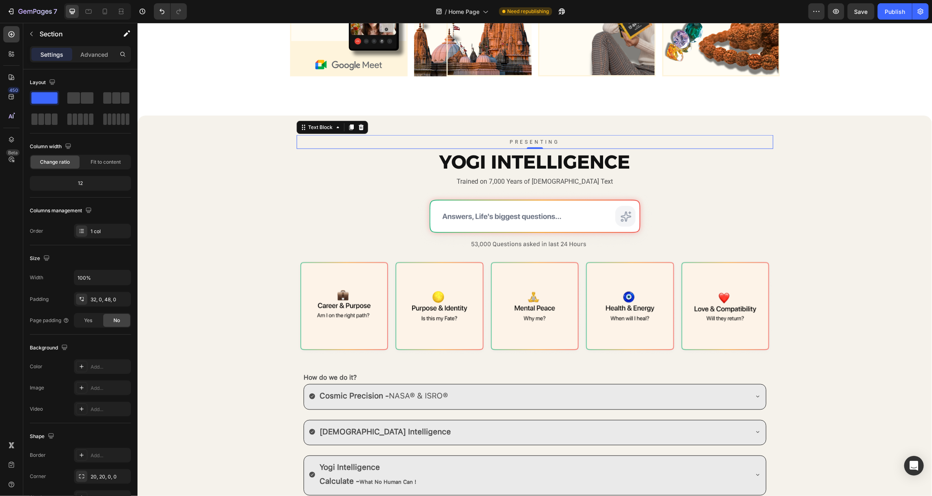
click at [528, 144] on span "PRESENTING" at bounding box center [535, 142] width 50 height 6
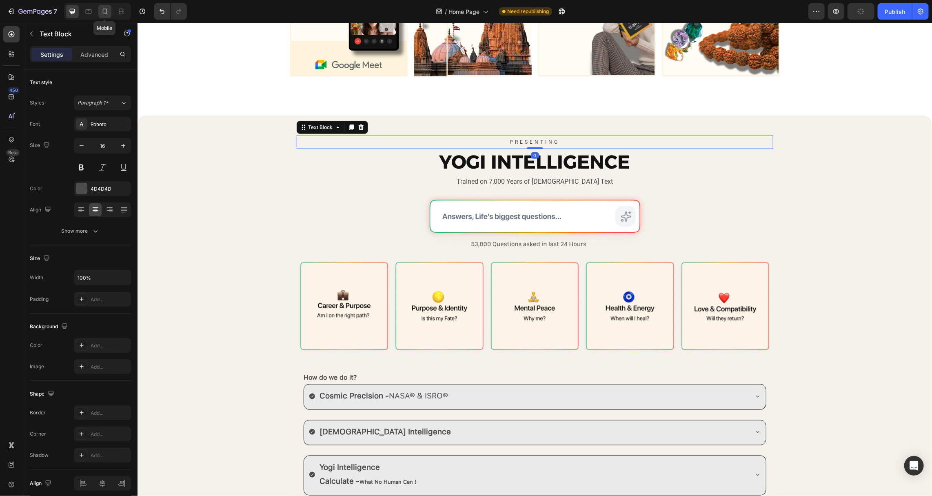
click at [105, 11] on icon at bounding box center [105, 11] width 8 height 8
type input "14"
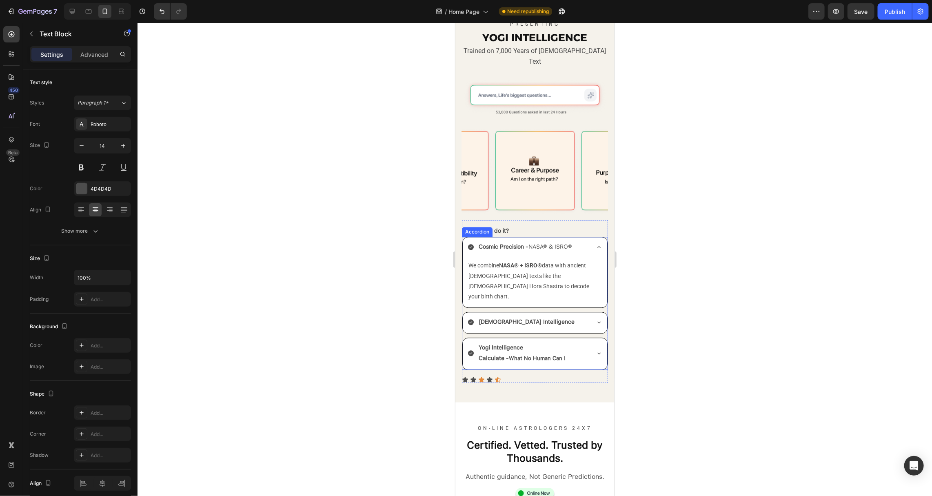
scroll to position [1225, 0]
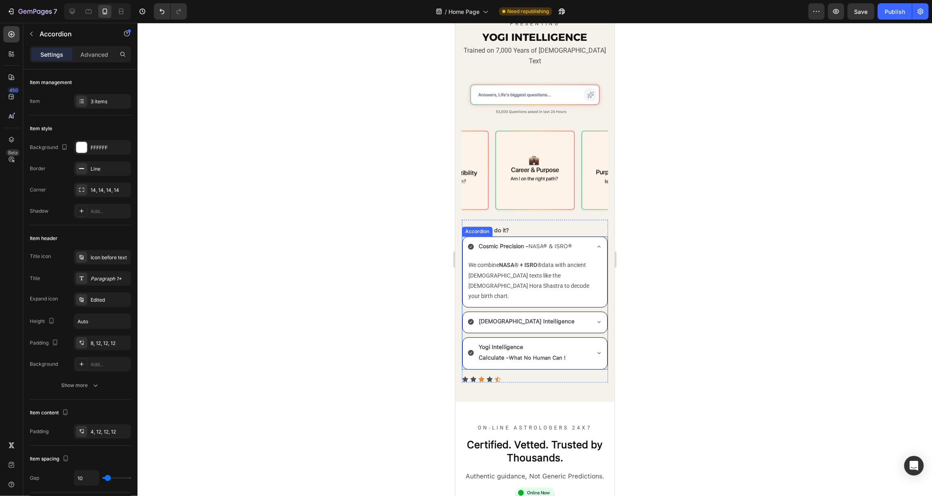
click at [526, 241] on p "Cosmic Precision - NASA® & ISRO®" at bounding box center [524, 246] width 93 height 10
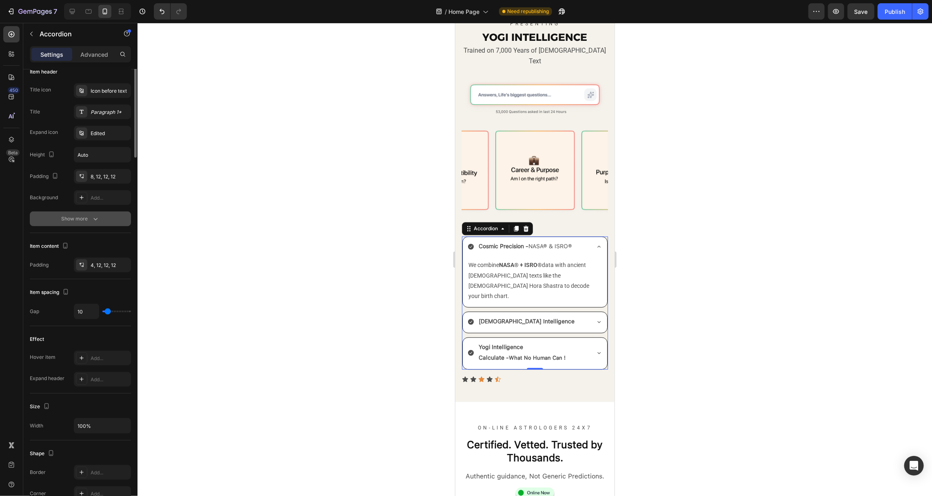
scroll to position [0, 0]
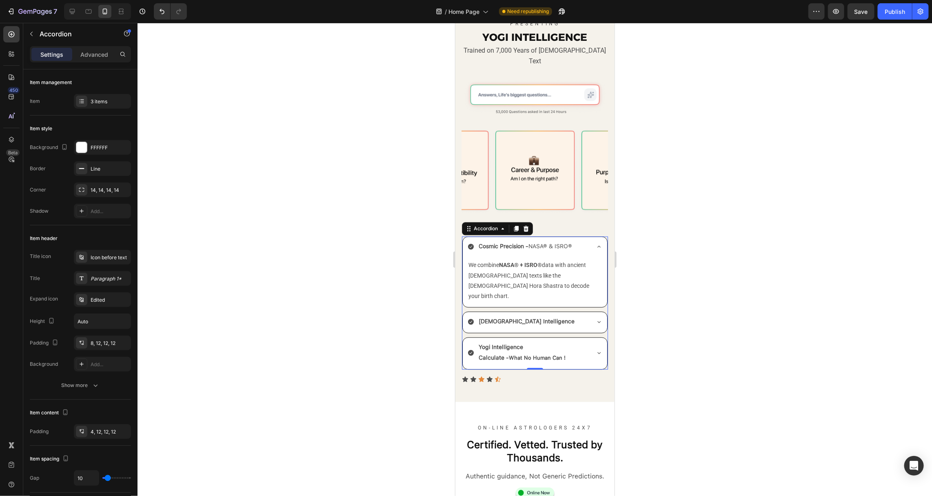
click at [284, 177] on div at bounding box center [535, 259] width 795 height 473
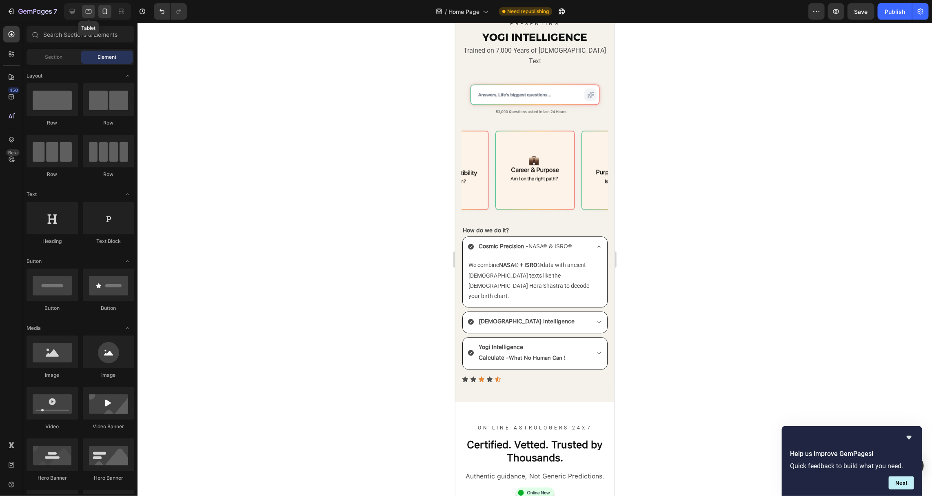
click at [85, 13] on icon at bounding box center [88, 11] width 8 height 8
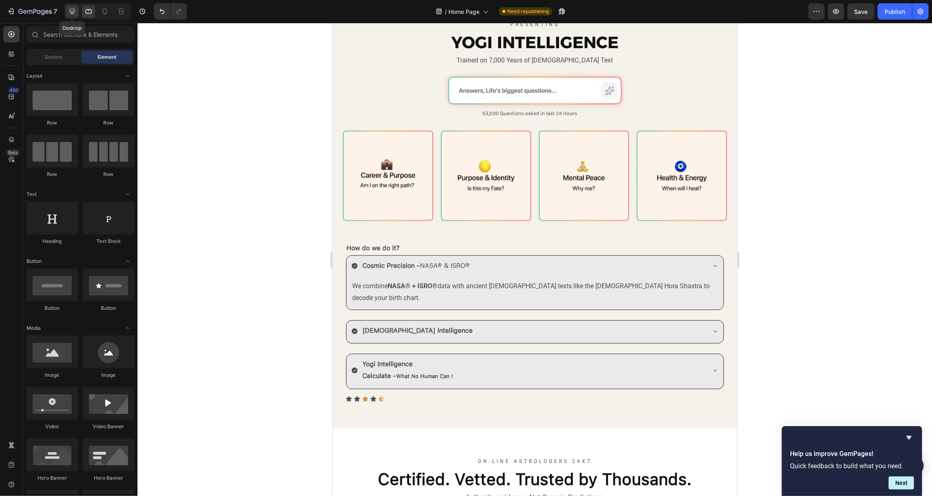
click at [71, 13] on icon at bounding box center [72, 11] width 8 height 8
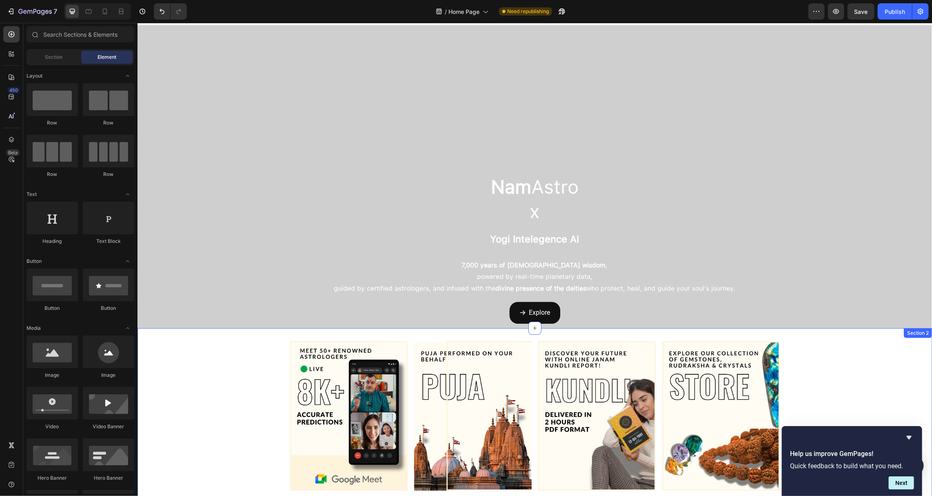
scroll to position [16, 0]
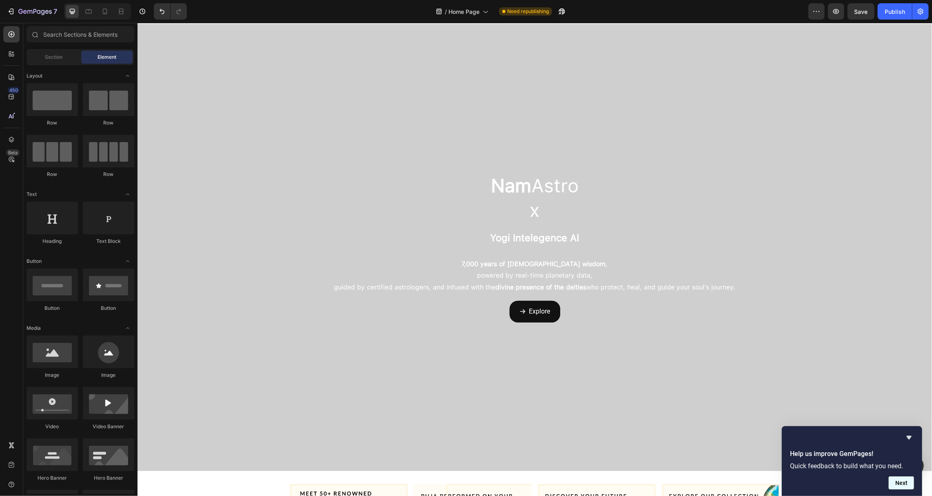
click at [905, 484] on button "Next" at bounding box center [901, 482] width 25 height 13
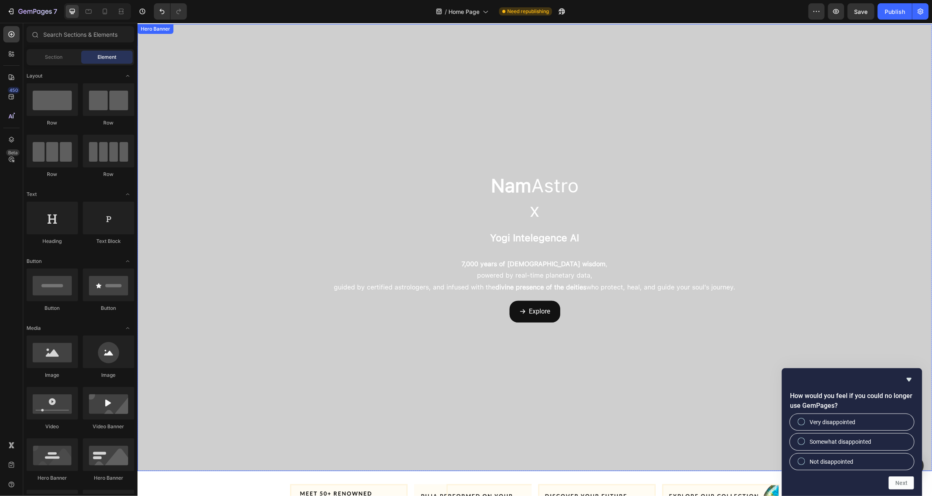
click at [739, 368] on div "Overlay" at bounding box center [534, 247] width 795 height 447
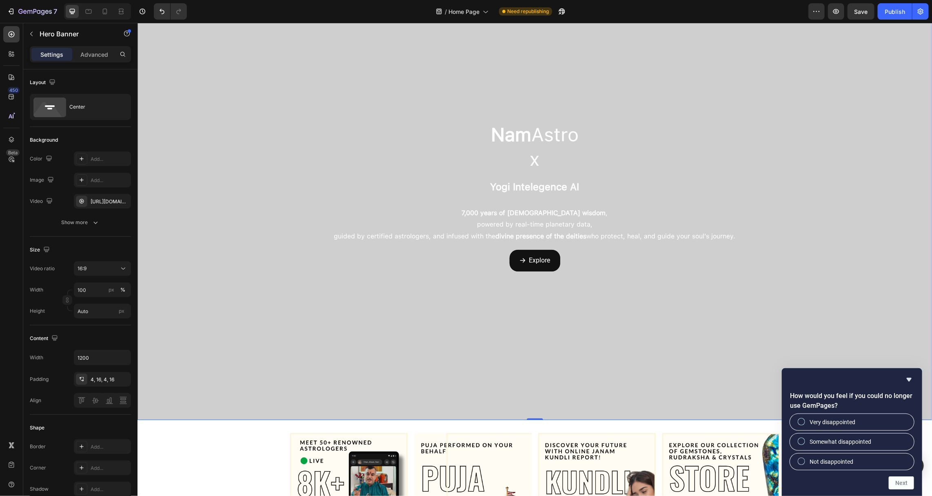
scroll to position [56, 0]
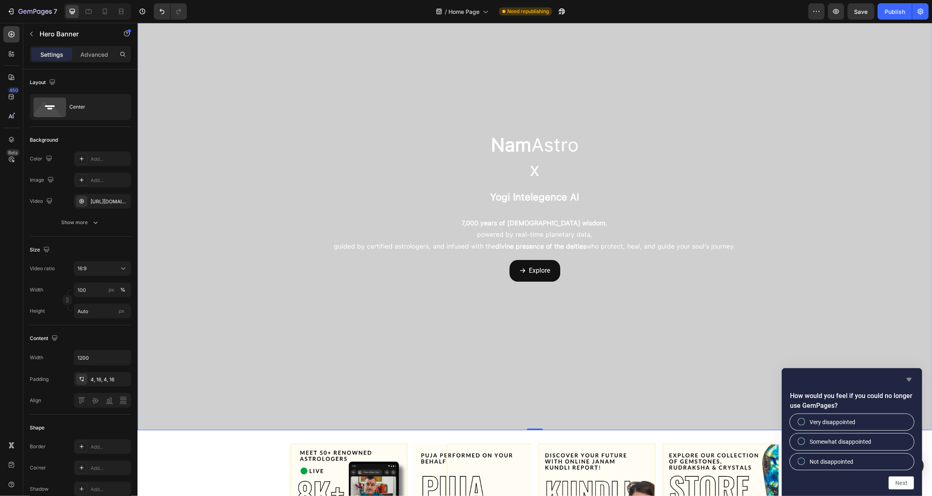
click at [913, 381] on icon "Hide survey" at bounding box center [909, 380] width 10 height 10
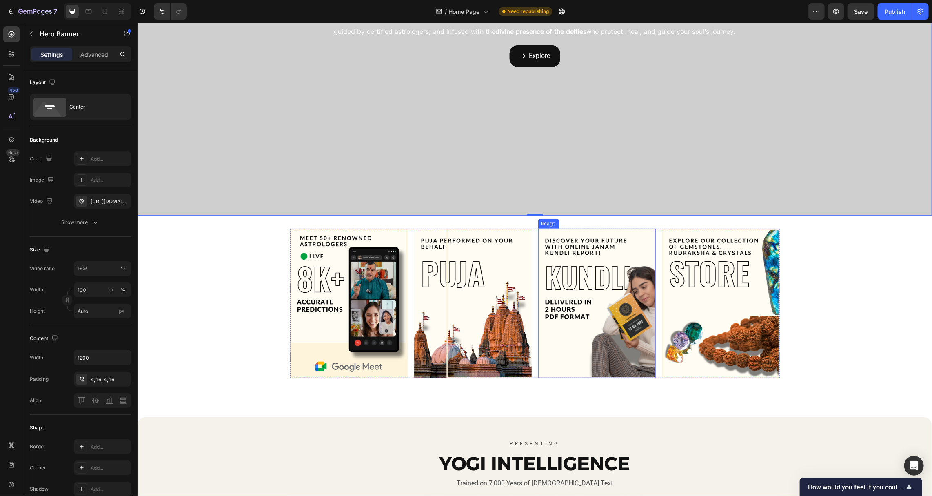
scroll to position [271, 0]
click at [90, 16] on div at bounding box center [88, 11] width 13 height 13
type input "100%"
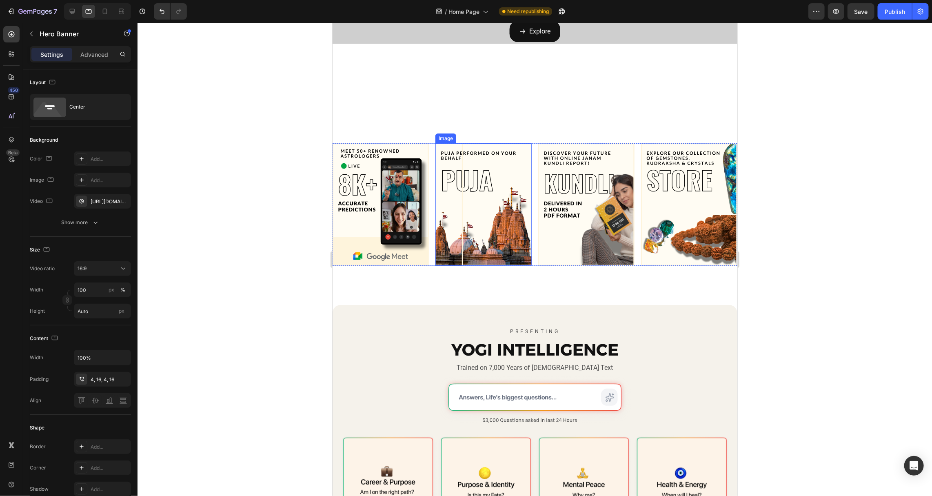
scroll to position [158, 0]
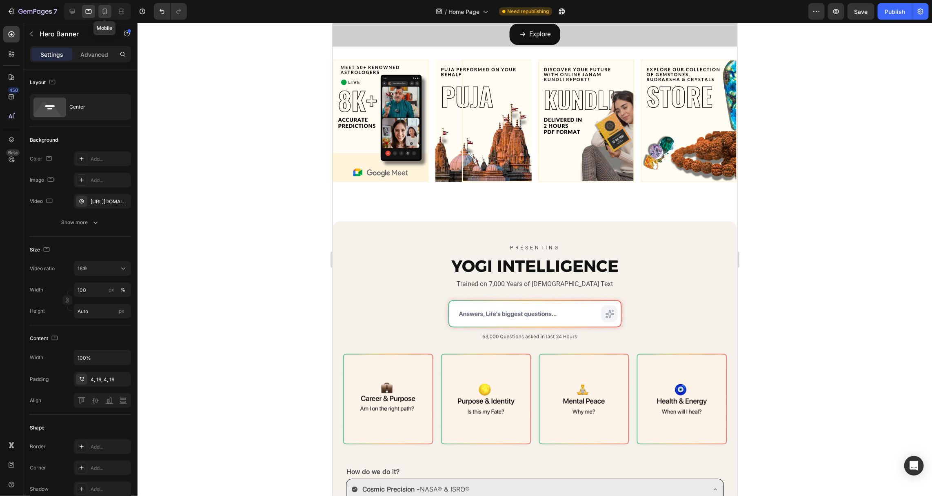
click at [98, 11] on div at bounding box center [104, 11] width 13 height 13
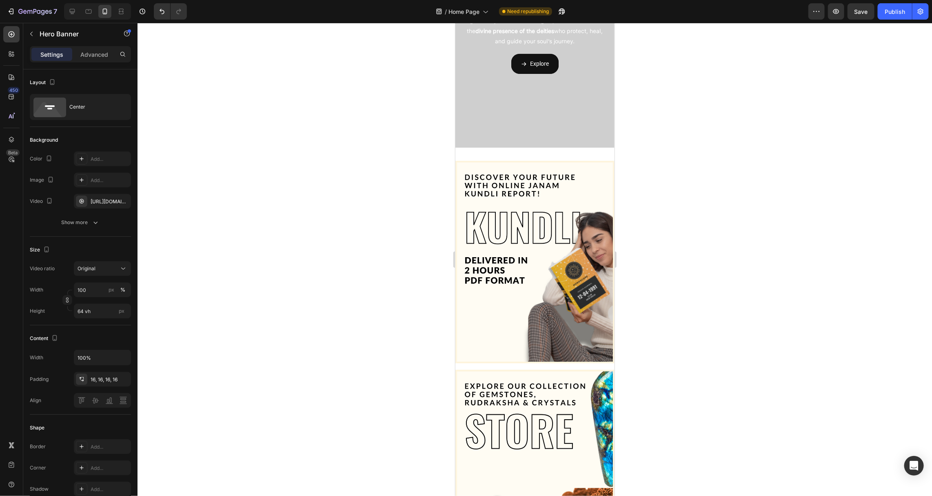
scroll to position [196, 0]
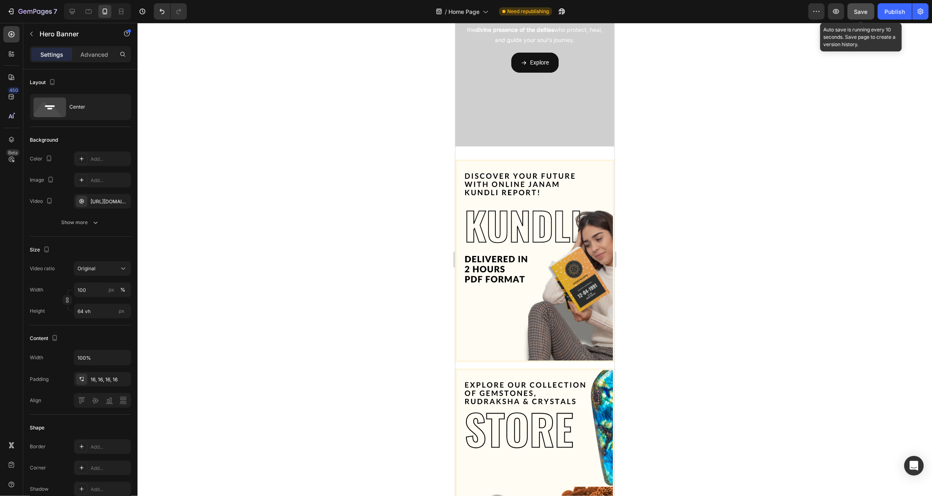
click at [855, 12] on span "Save" at bounding box center [860, 11] width 13 height 7
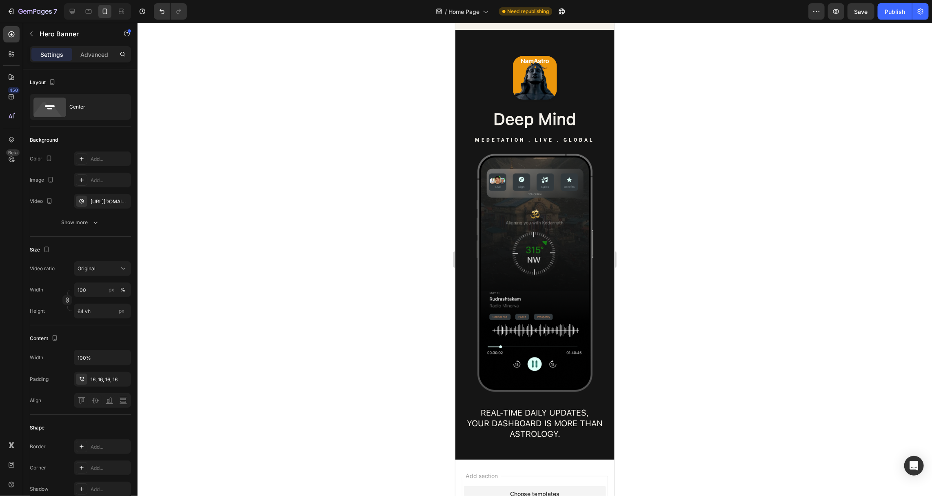
scroll to position [2339, 0]
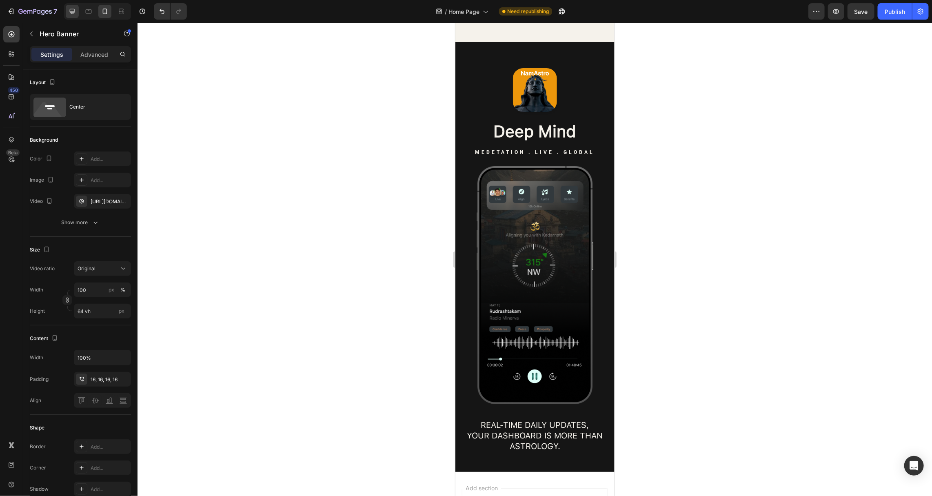
click at [72, 12] on icon at bounding box center [72, 11] width 5 height 5
type input "Auto"
type input "1200"
click at [72, 12] on icon at bounding box center [72, 11] width 5 height 5
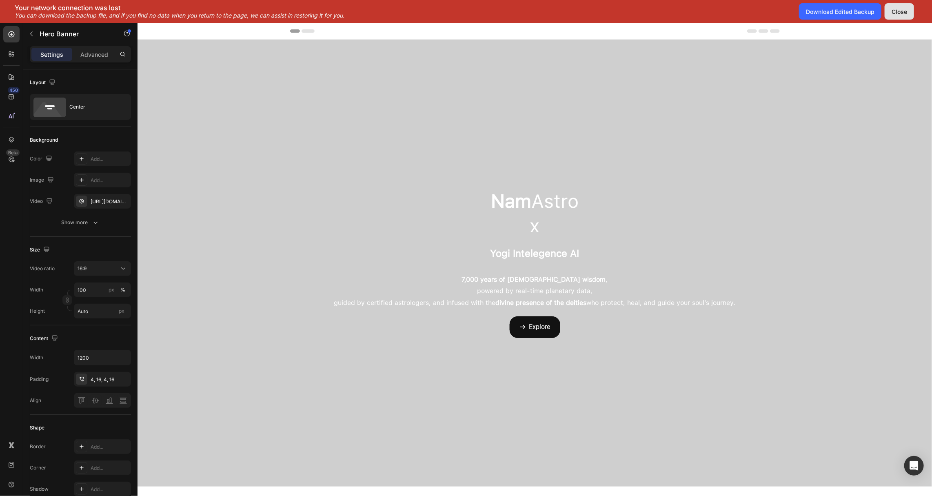
click at [905, 14] on div "Close" at bounding box center [900, 11] width 16 height 9
